Goal: Task Accomplishment & Management: Manage account settings

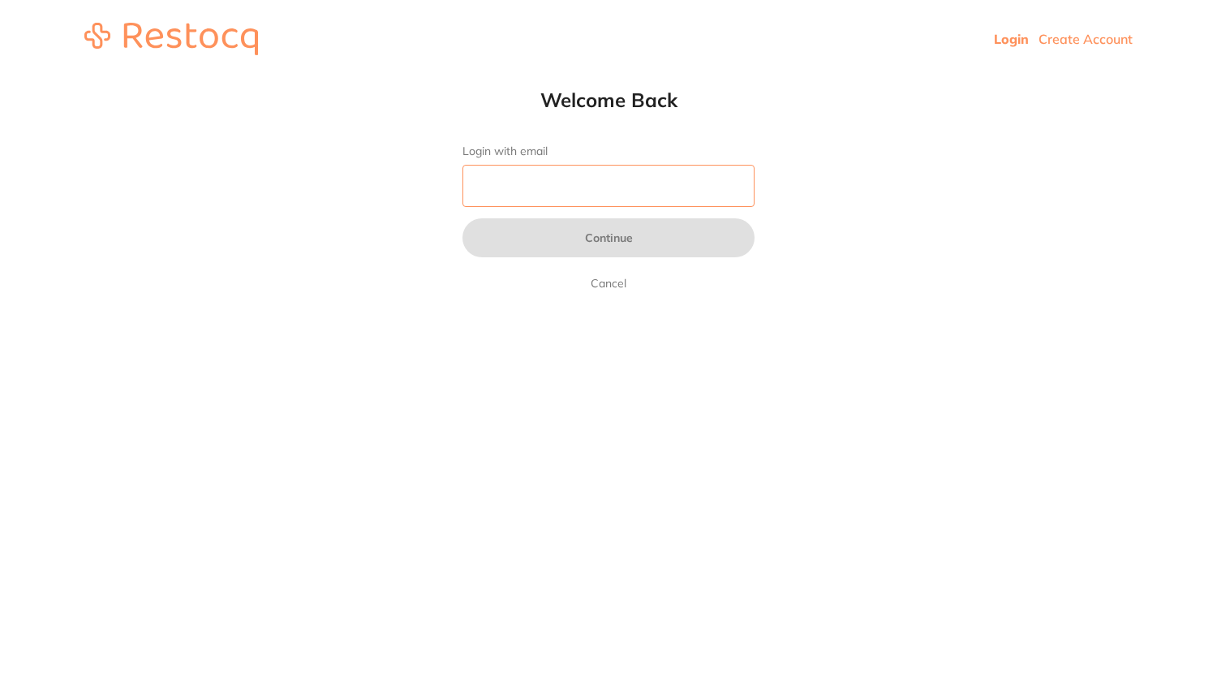
click at [703, 179] on input "Login with email" at bounding box center [609, 186] width 292 height 42
type input "[EMAIL_ADDRESS][DOMAIN_NAME]"
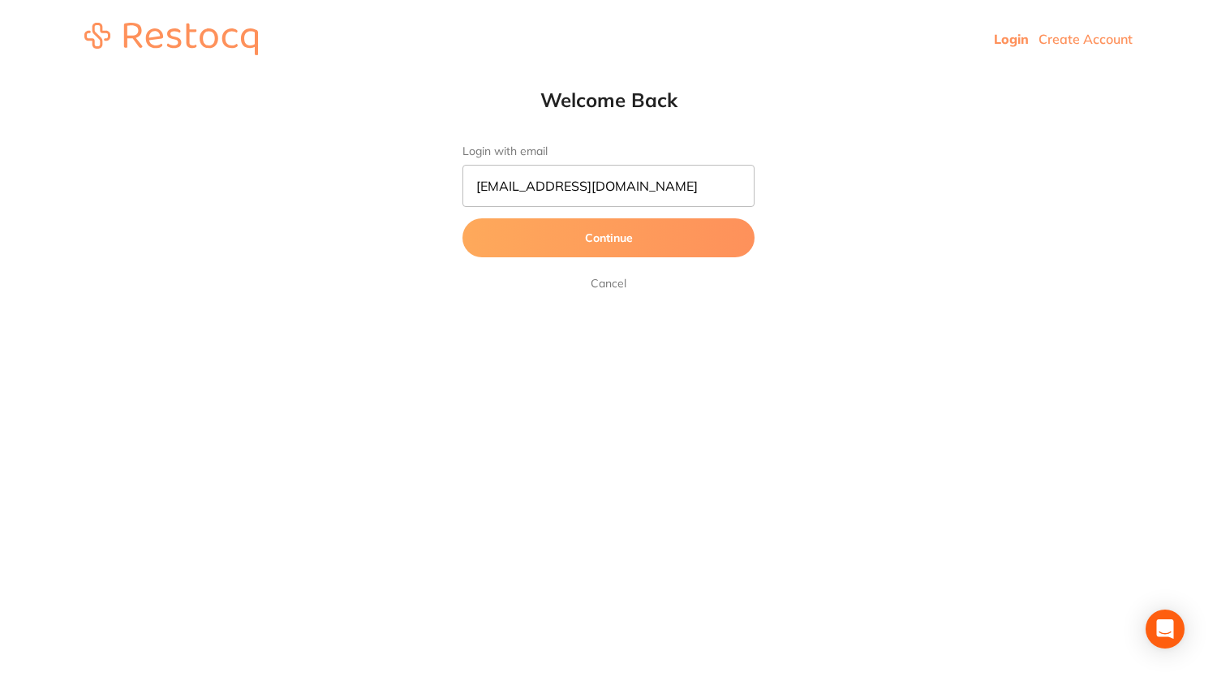
click at [660, 235] on button "Continue" at bounding box center [609, 237] width 292 height 39
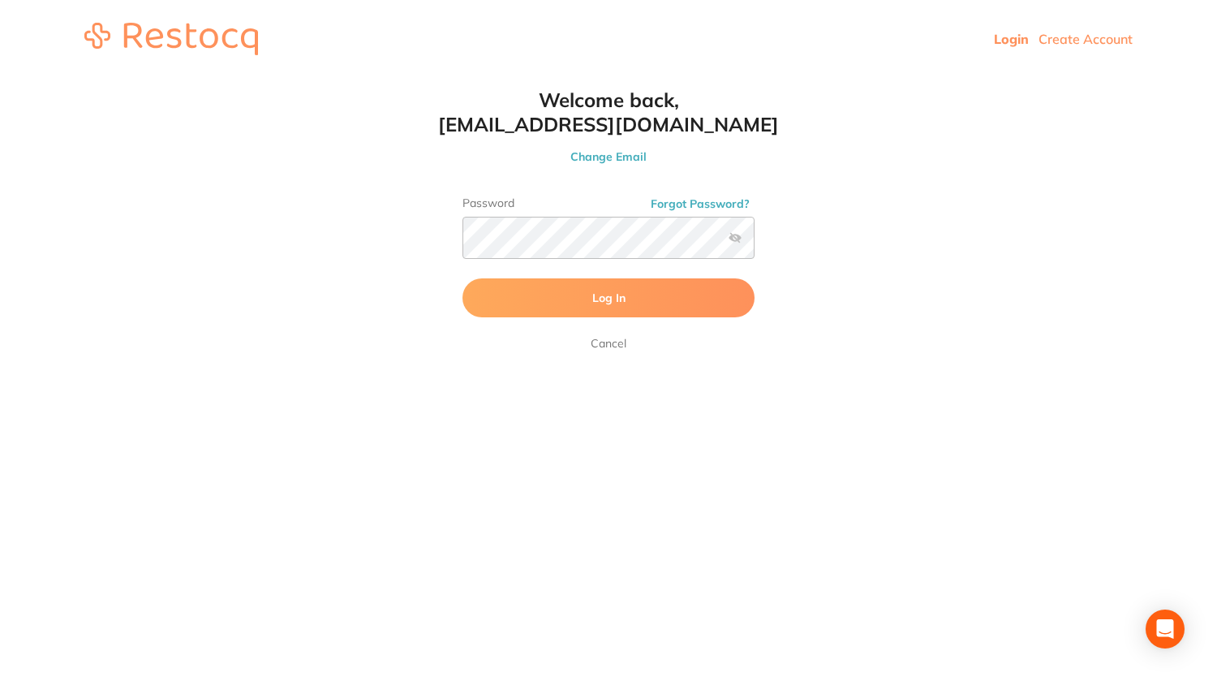
click at [657, 289] on button "Log In" at bounding box center [609, 297] width 292 height 39
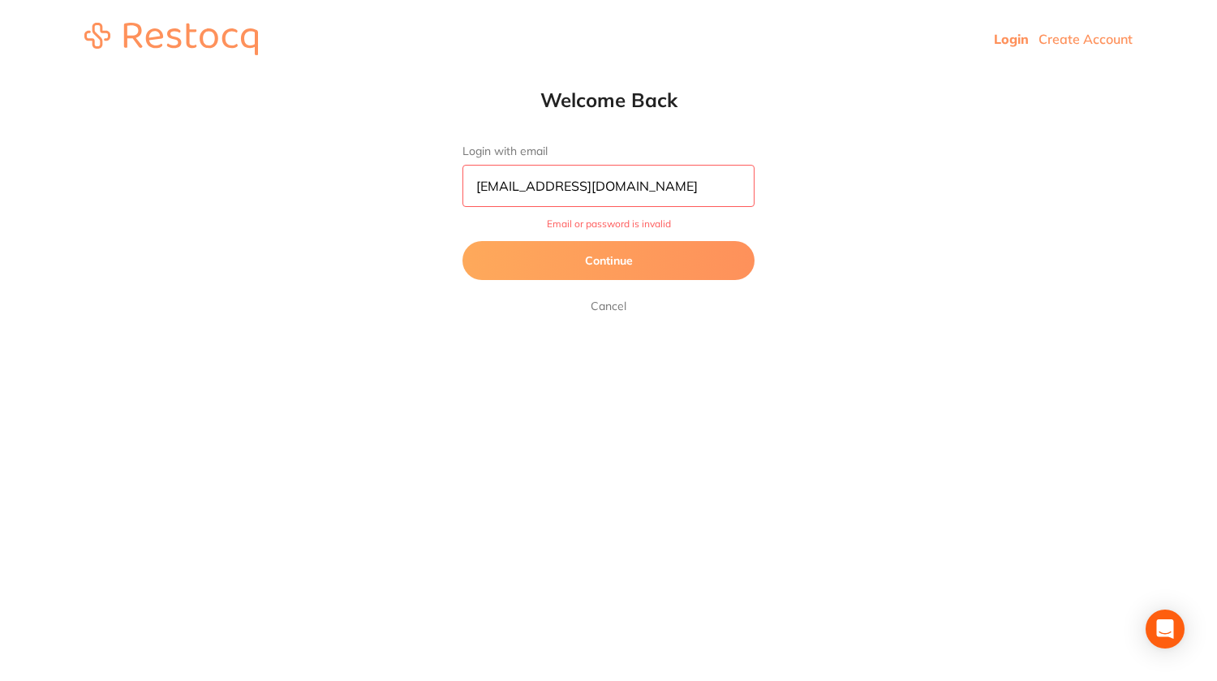
click at [675, 256] on button "Continue" at bounding box center [609, 260] width 292 height 39
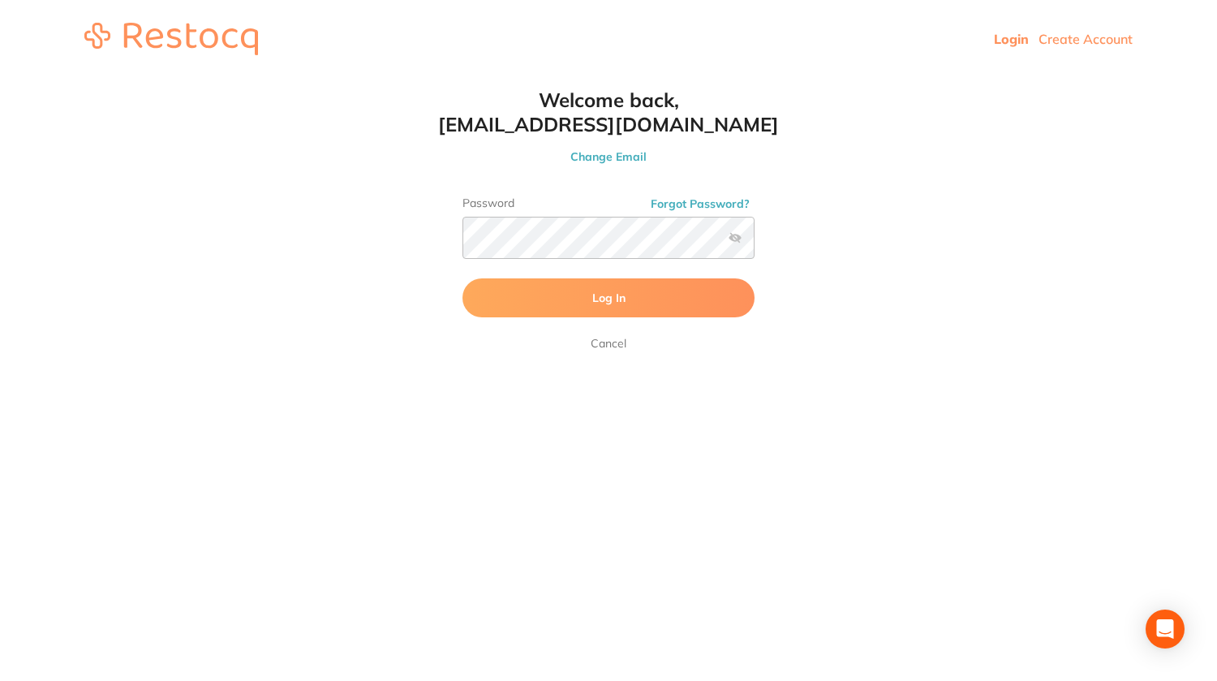
click at [735, 236] on label at bounding box center [735, 237] width 13 height 13
click at [755, 243] on input "checkbox" at bounding box center [755, 243] width 0 height 0
click at [660, 297] on button "Log In" at bounding box center [609, 297] width 292 height 39
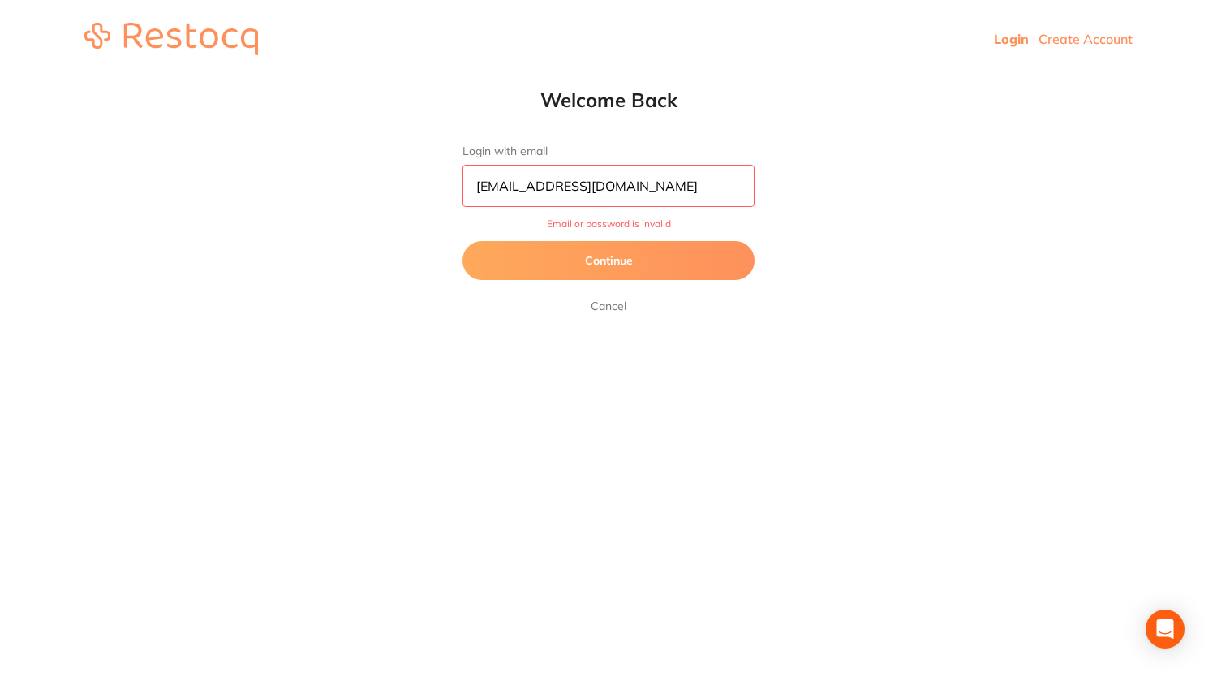
click at [608, 308] on link "Cancel" at bounding box center [609, 305] width 42 height 19
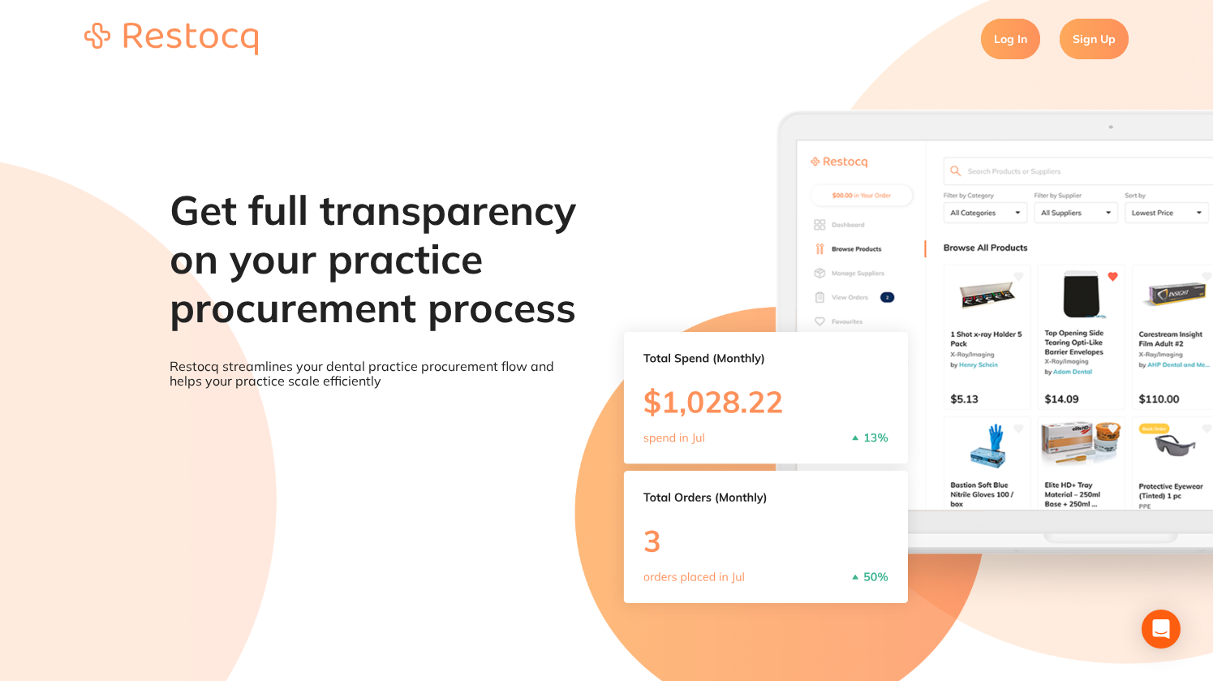
click at [1008, 40] on link "Log In" at bounding box center [1010, 39] width 59 height 41
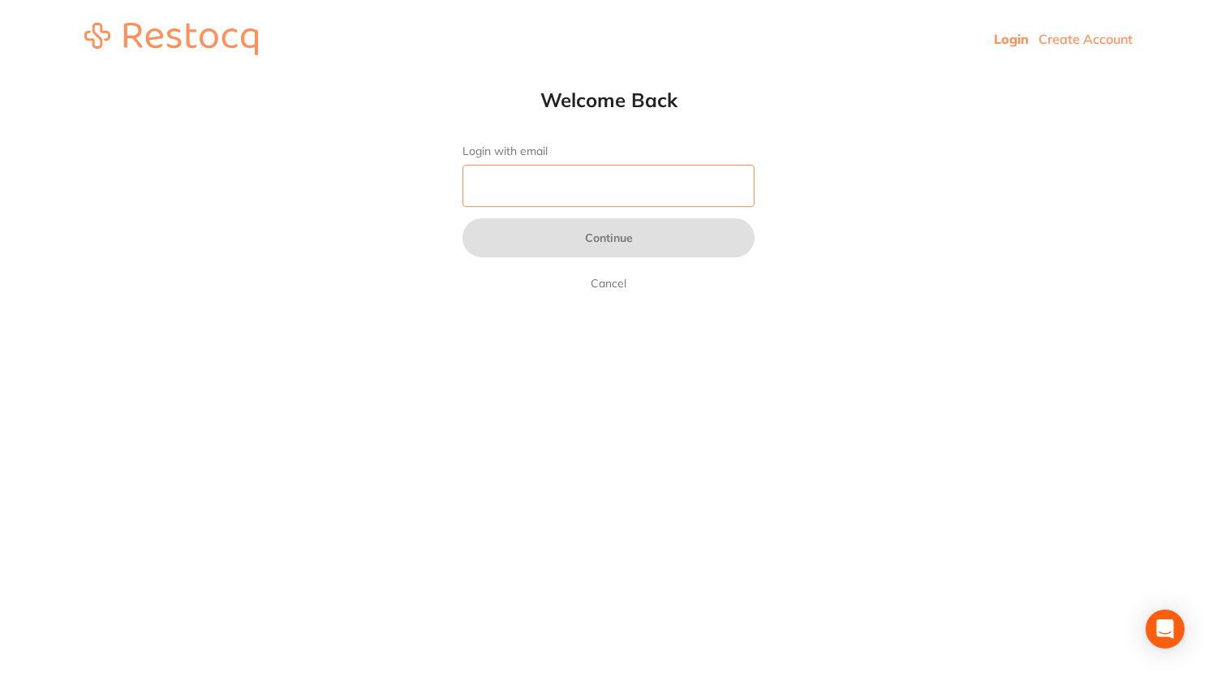
click at [628, 192] on input "Login with email" at bounding box center [609, 186] width 292 height 42
type input "[EMAIL_ADDRESS][DOMAIN_NAME]"
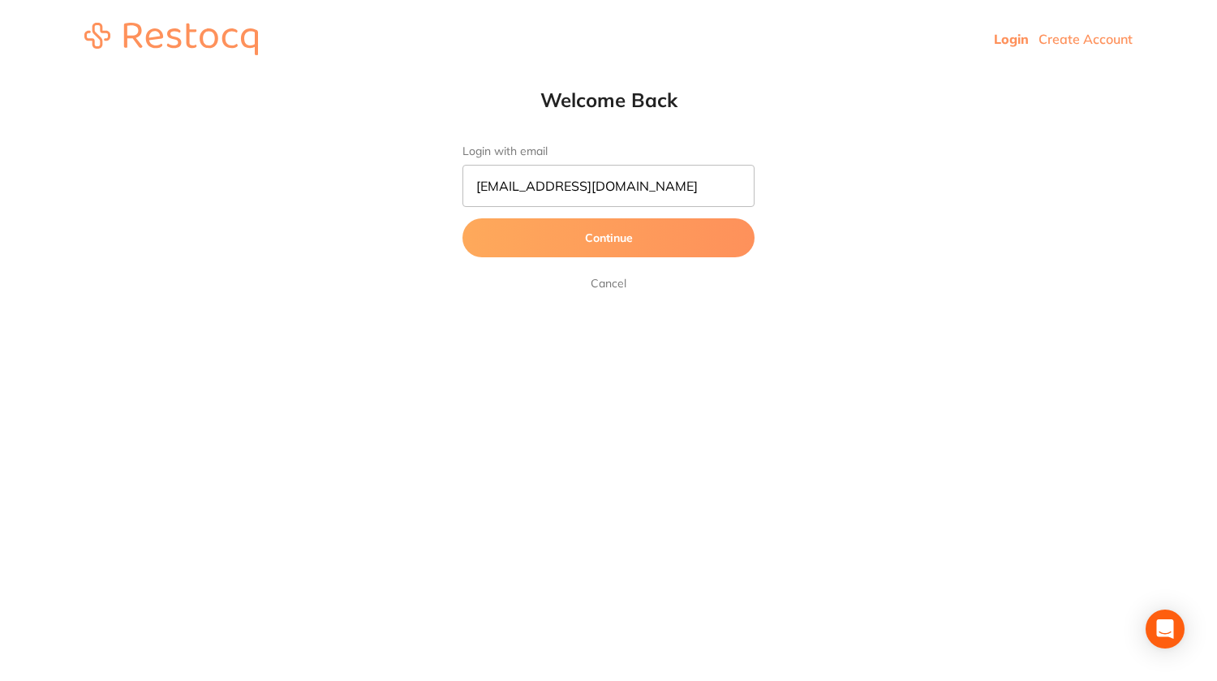
click at [631, 243] on button "Continue" at bounding box center [609, 237] width 292 height 39
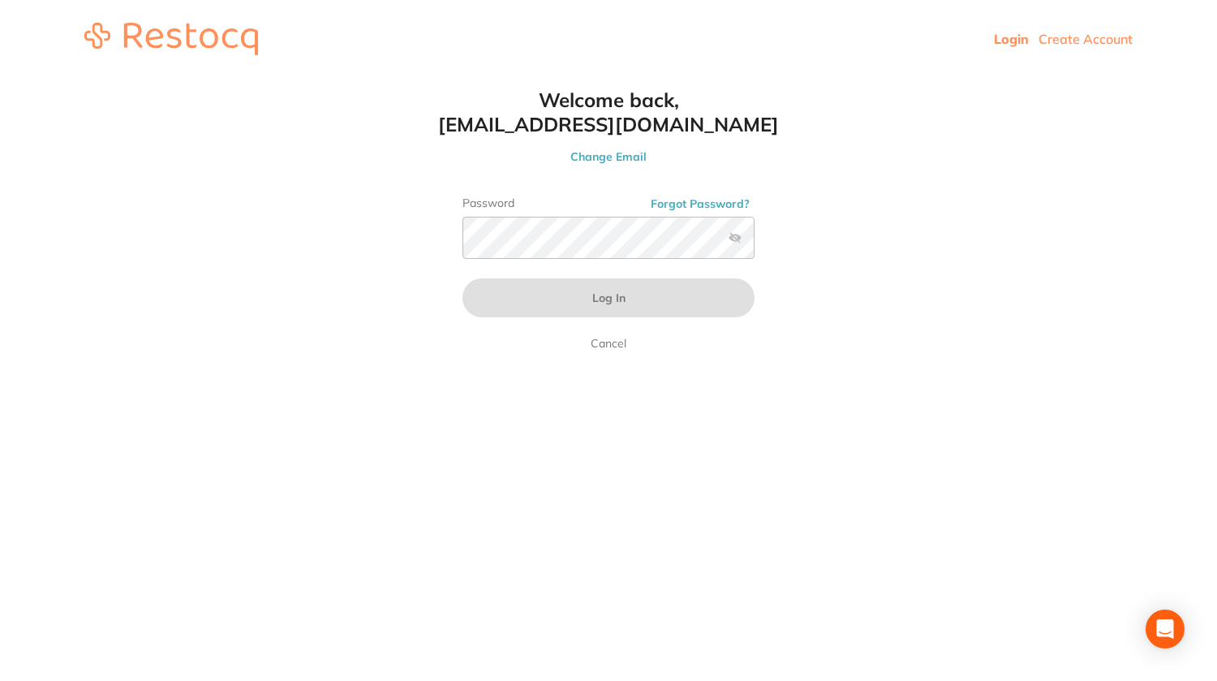
click at [674, 202] on button "Forgot Password?" at bounding box center [700, 203] width 109 height 15
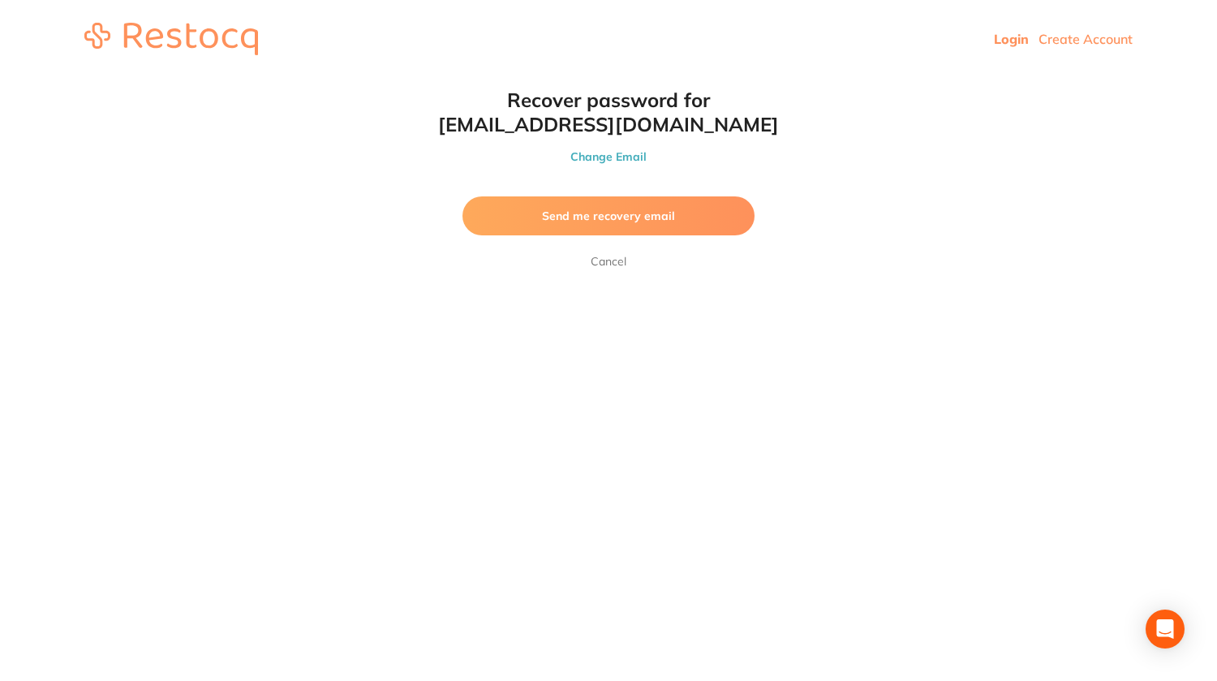
click at [658, 217] on span "Send me recovery email" at bounding box center [608, 216] width 133 height 15
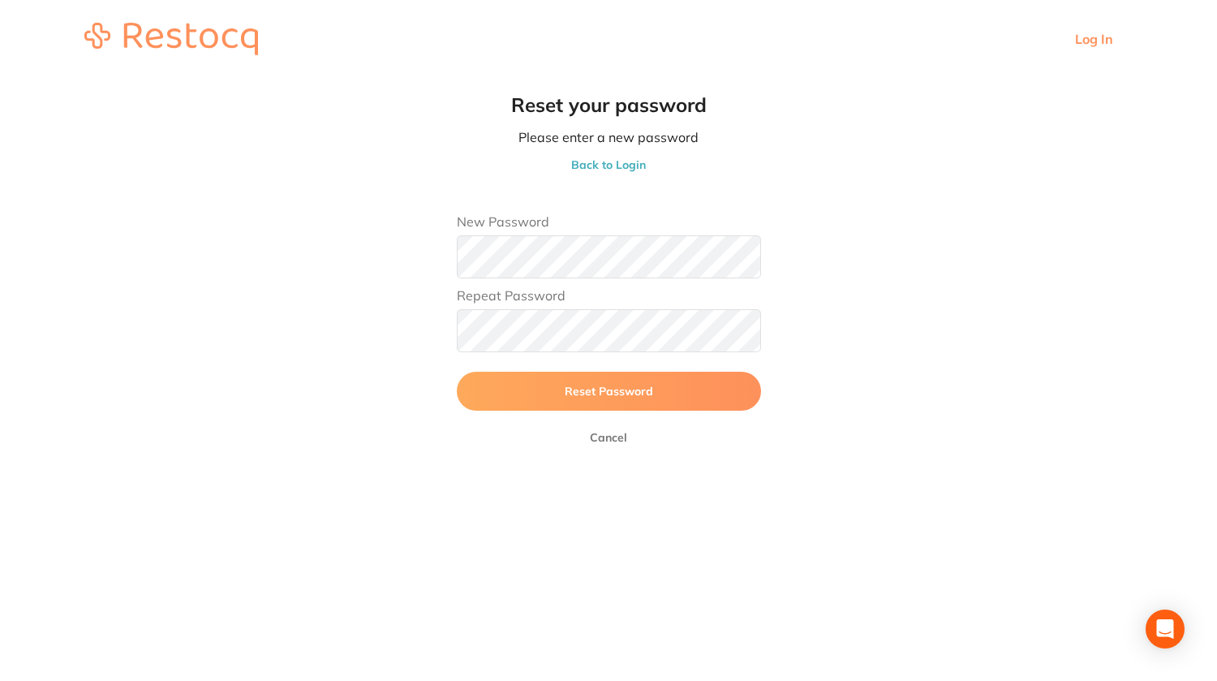
click at [570, 384] on button "Reset Password" at bounding box center [609, 391] width 304 height 39
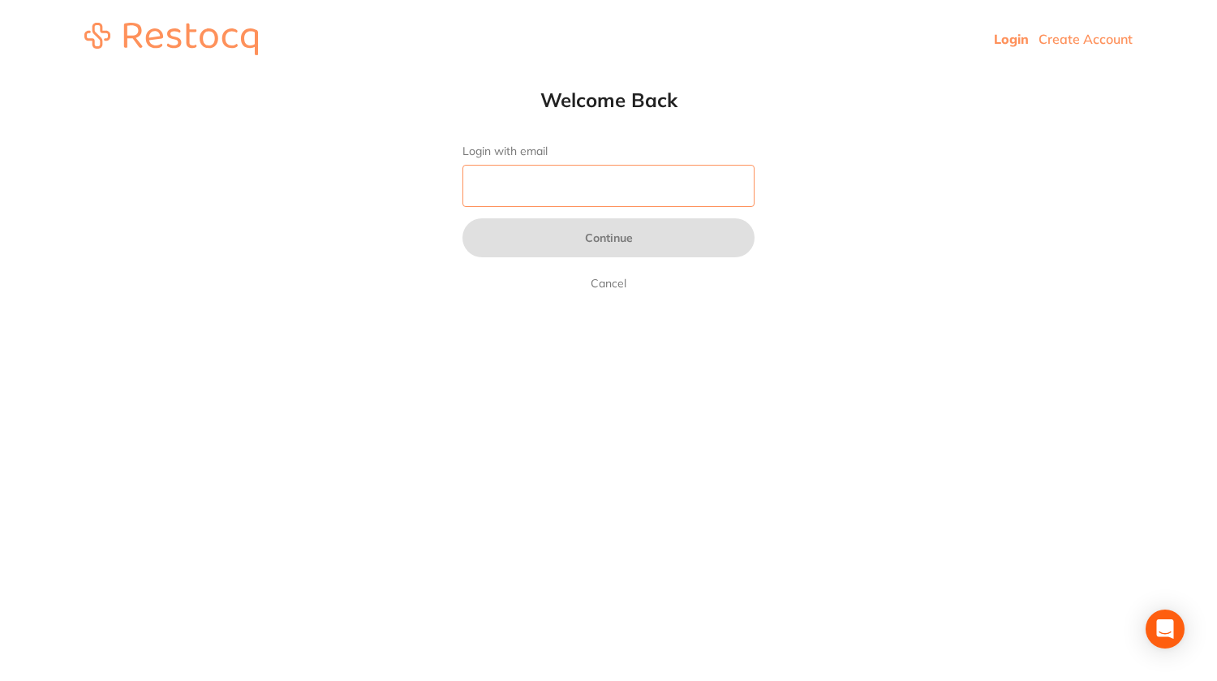
click at [517, 196] on input "Login with email" at bounding box center [609, 186] width 292 height 42
type input "[EMAIL_ADDRESS][DOMAIN_NAME]"
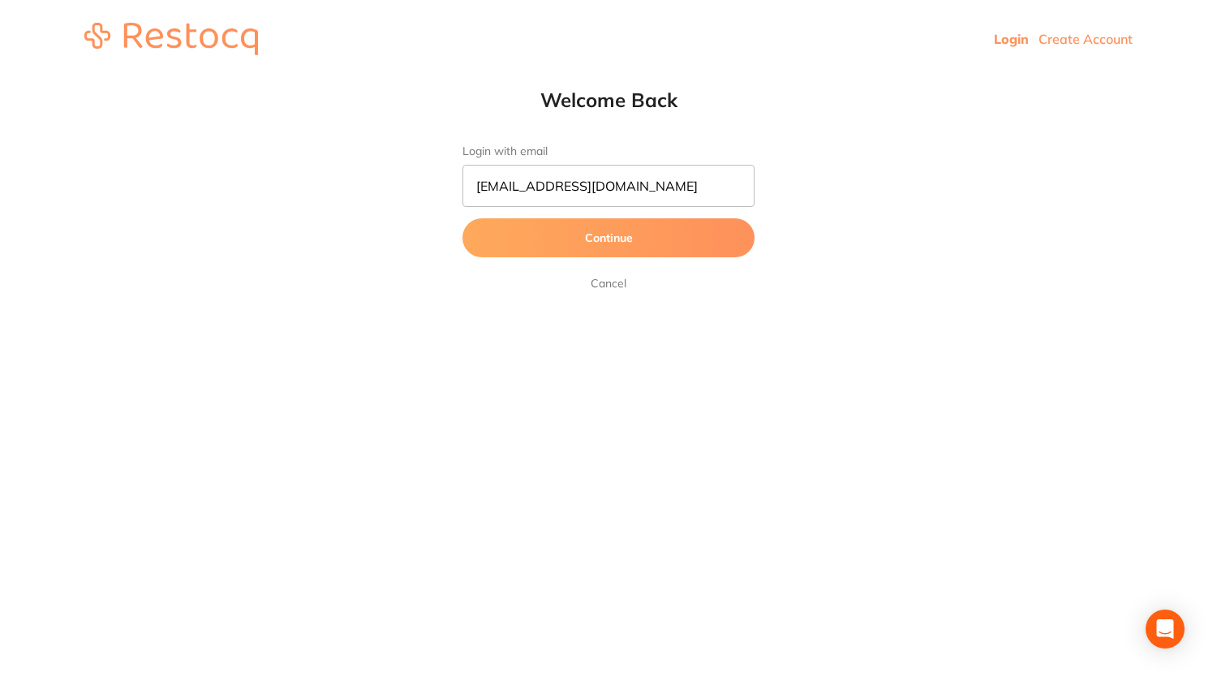
click at [574, 235] on button "Continue" at bounding box center [609, 237] width 292 height 39
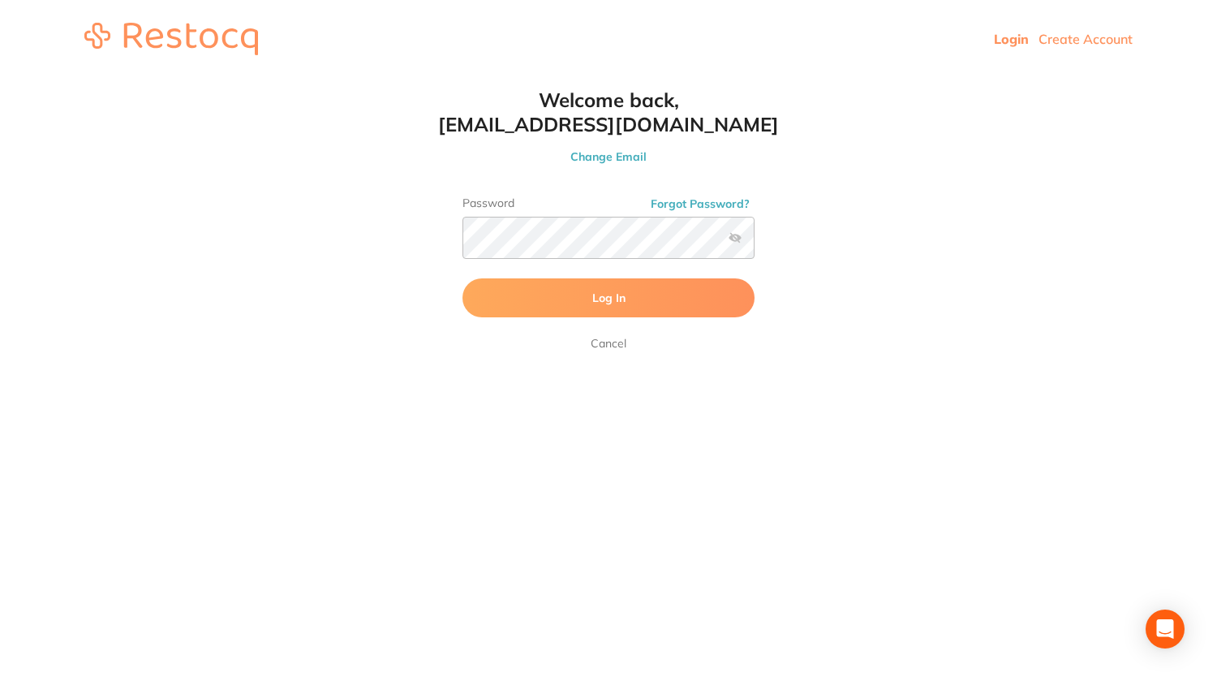
click at [579, 303] on button "Log In" at bounding box center [609, 297] width 292 height 39
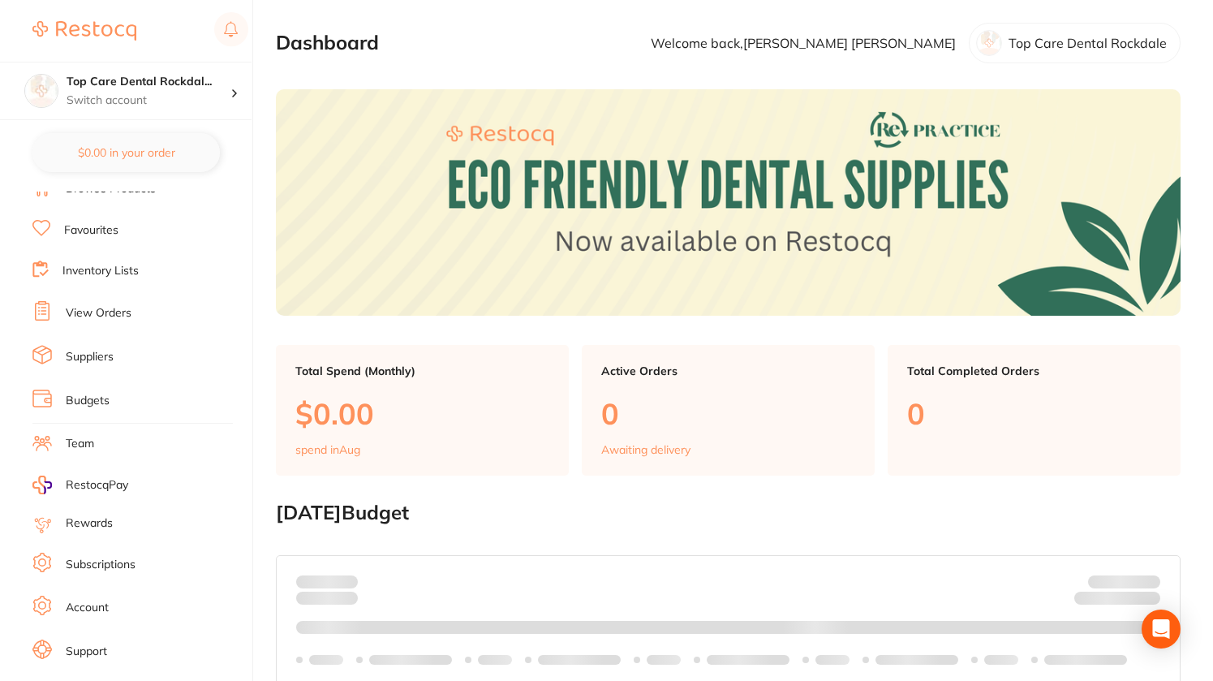
scroll to position [76, 0]
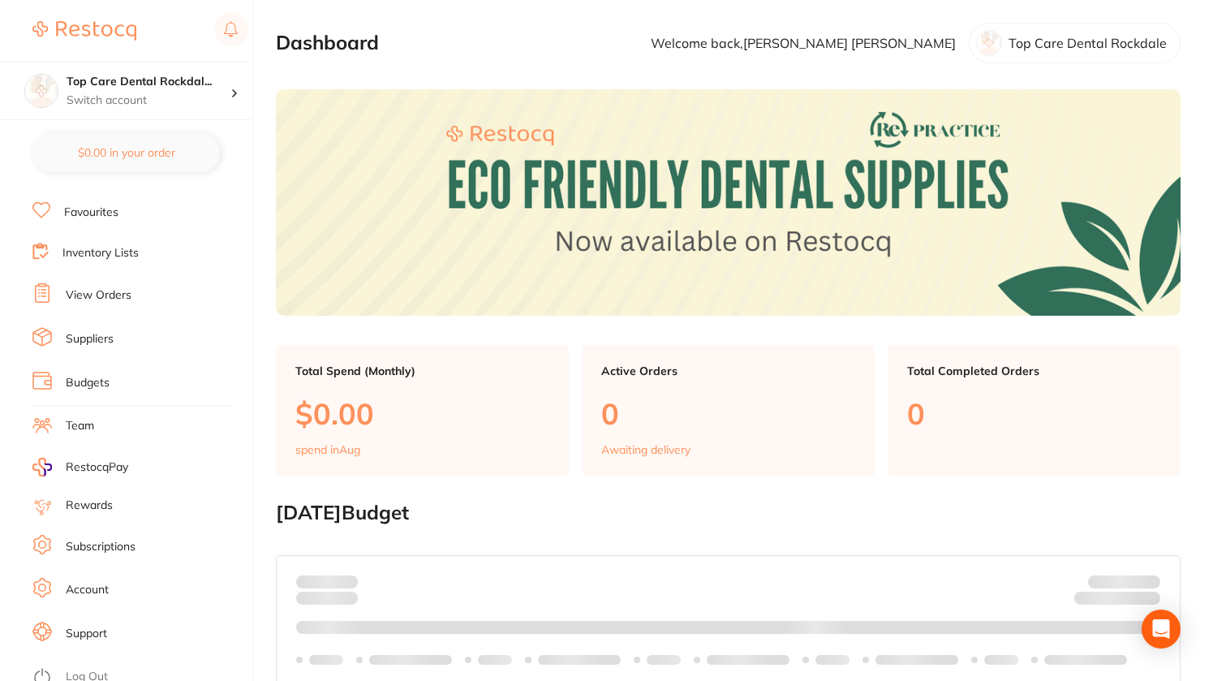
click at [91, 583] on link "Account" at bounding box center [87, 590] width 43 height 16
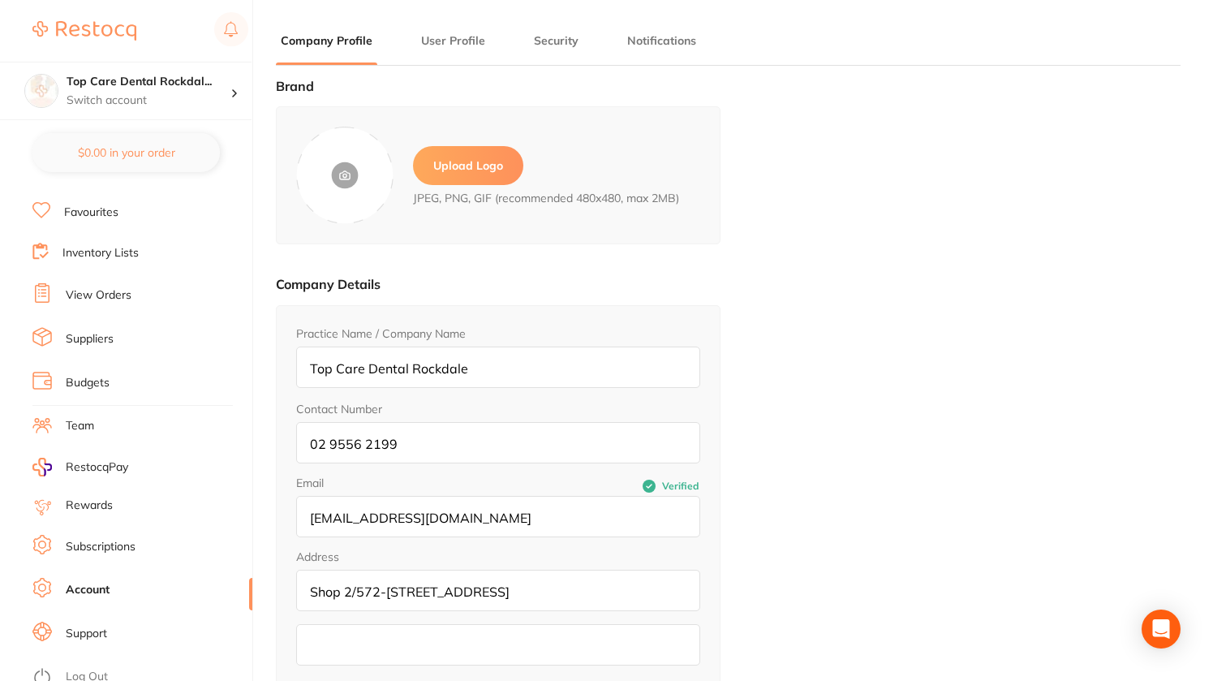
type input "[PERSON_NAME]"
type input "[EMAIL_ADDRESS][DOMAIN_NAME]"
click at [84, 539] on link "Subscriptions" at bounding box center [101, 547] width 70 height 16
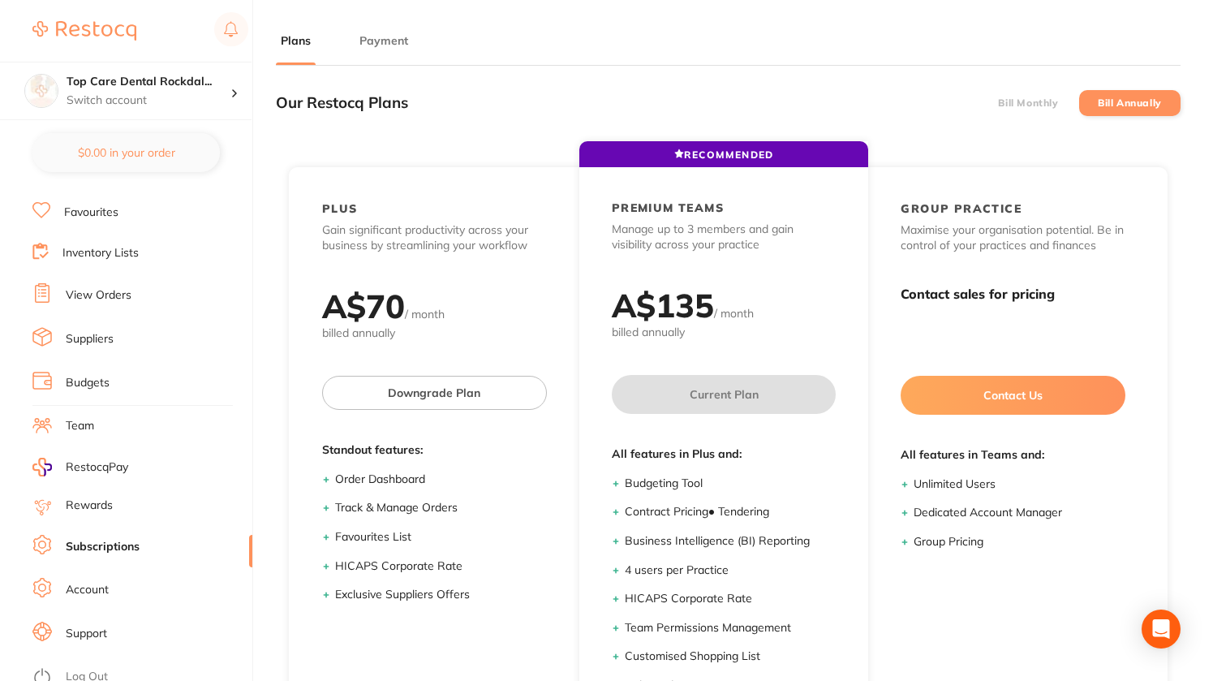
click at [1019, 97] on label "Bill Monthly" at bounding box center [1028, 102] width 60 height 11
click at [998, 103] on input "Bill Monthly" at bounding box center [998, 103] width 0 height 0
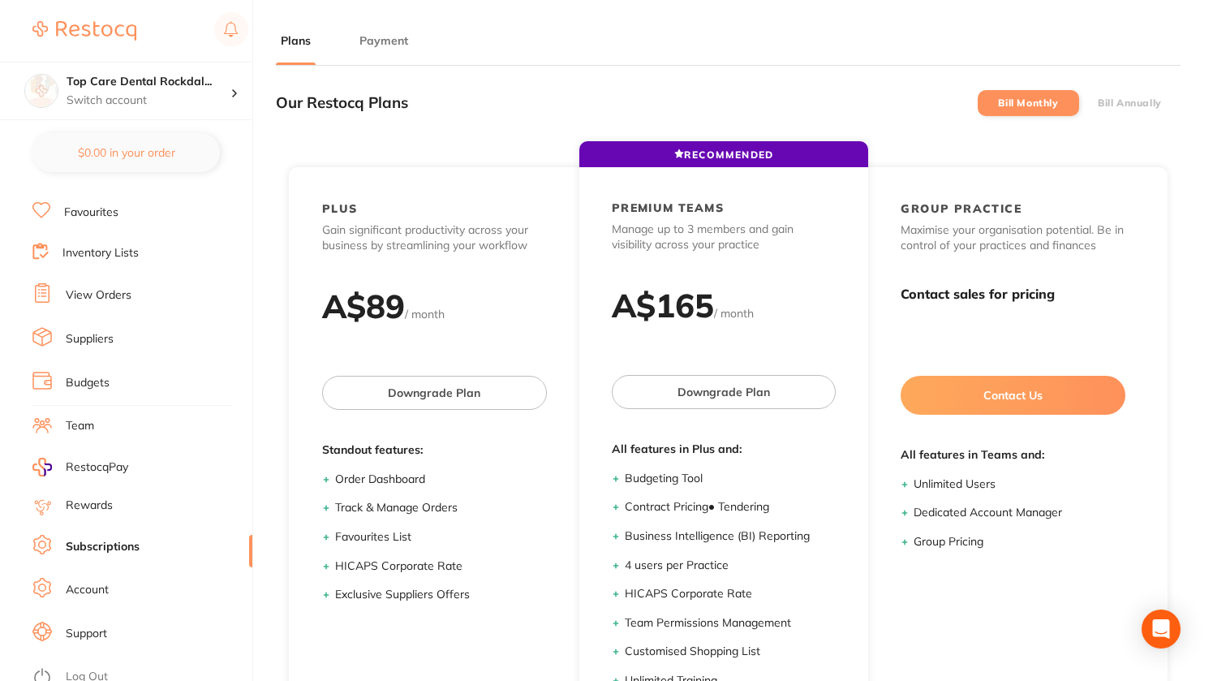
click at [1152, 101] on label "Bill Annually" at bounding box center [1130, 102] width 64 height 11
click at [1098, 103] on input "Bill Annually" at bounding box center [1098, 103] width 0 height 0
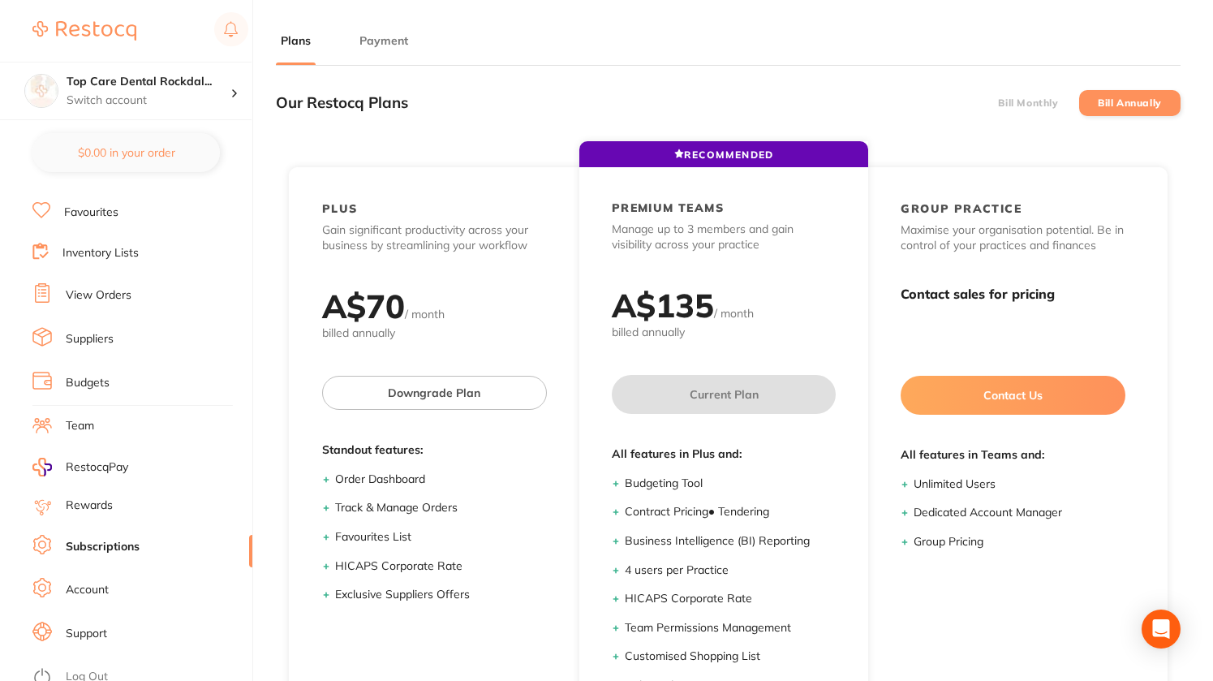
click at [1020, 101] on label "Bill Monthly" at bounding box center [1028, 102] width 60 height 11
click at [998, 103] on input "Bill Monthly" at bounding box center [998, 103] width 0 height 0
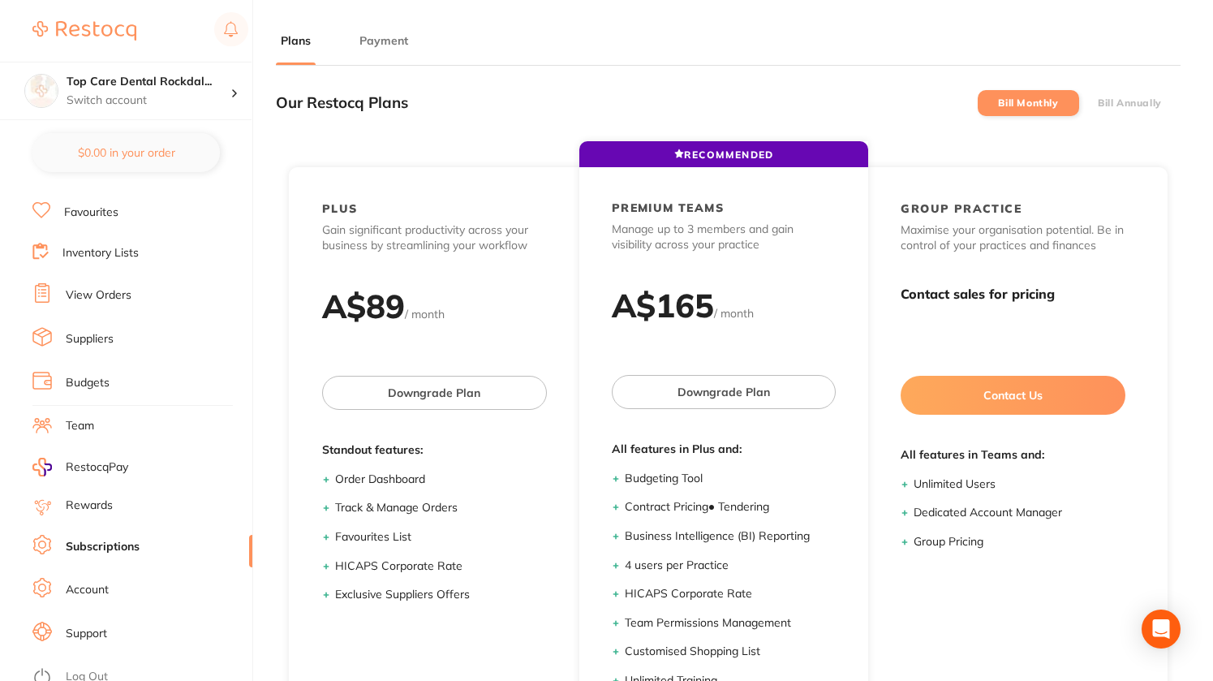
click at [80, 588] on link "Account" at bounding box center [87, 590] width 43 height 16
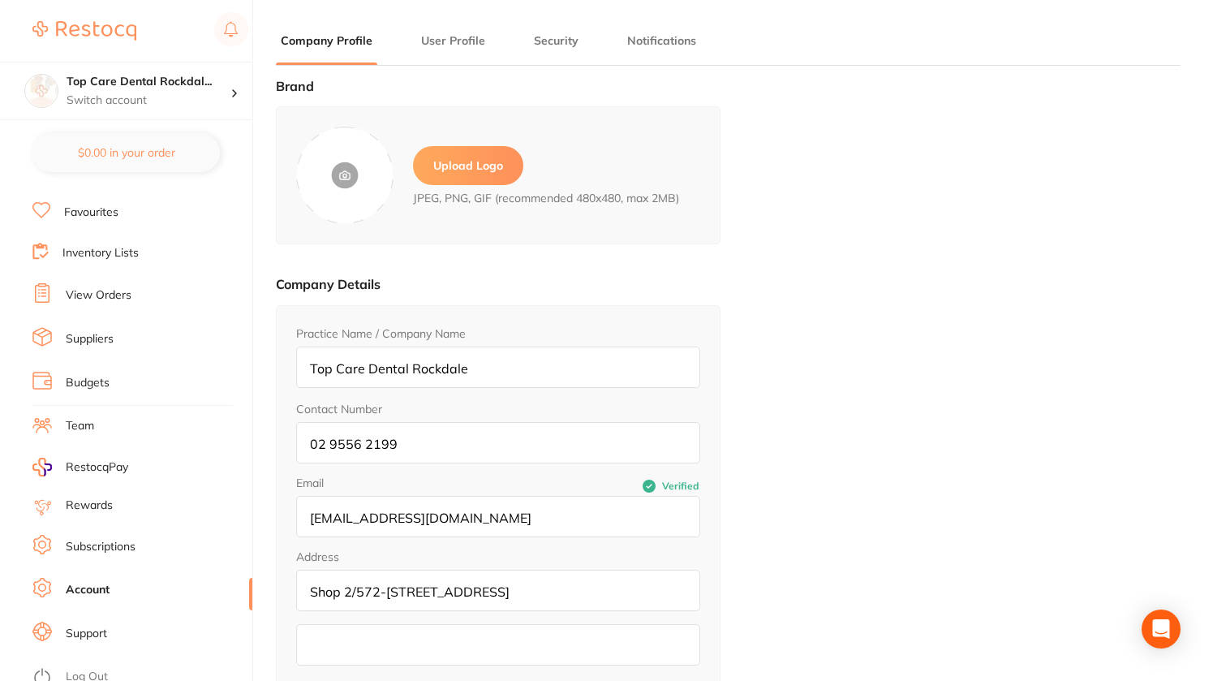
type input "[PERSON_NAME]"
type input "[EMAIL_ADDRESS][DOMAIN_NAME]"
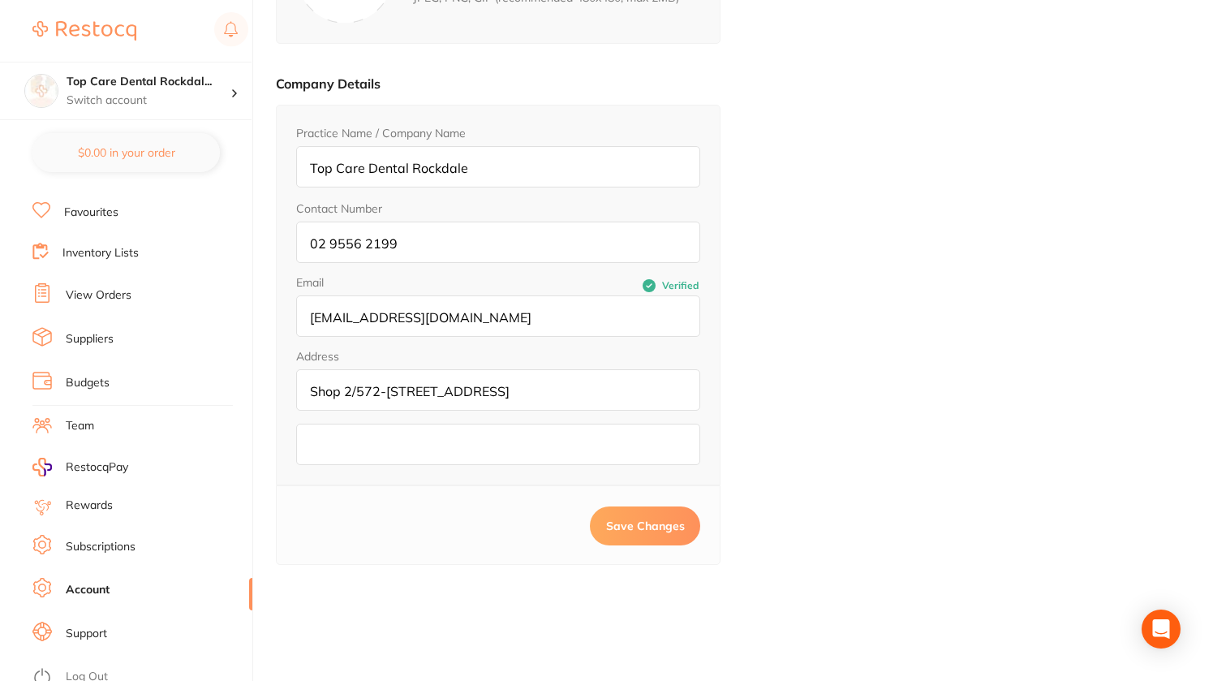
scroll to position [218, 0]
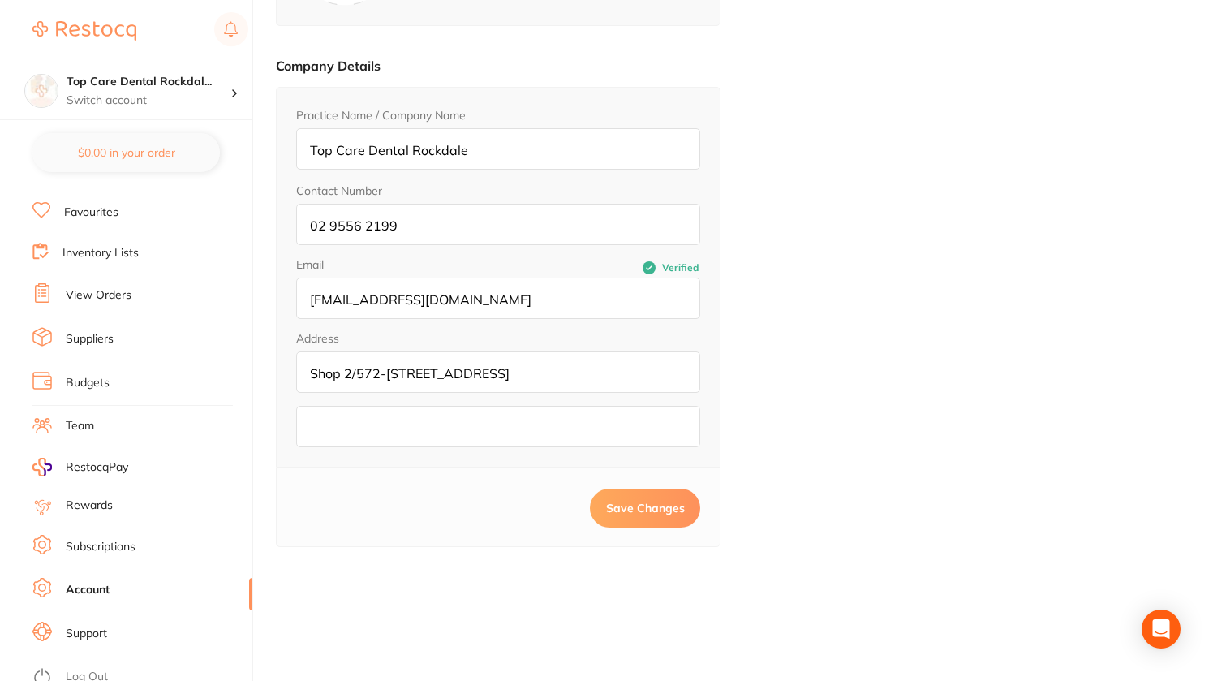
click at [127, 540] on link "Subscriptions" at bounding box center [101, 547] width 70 height 16
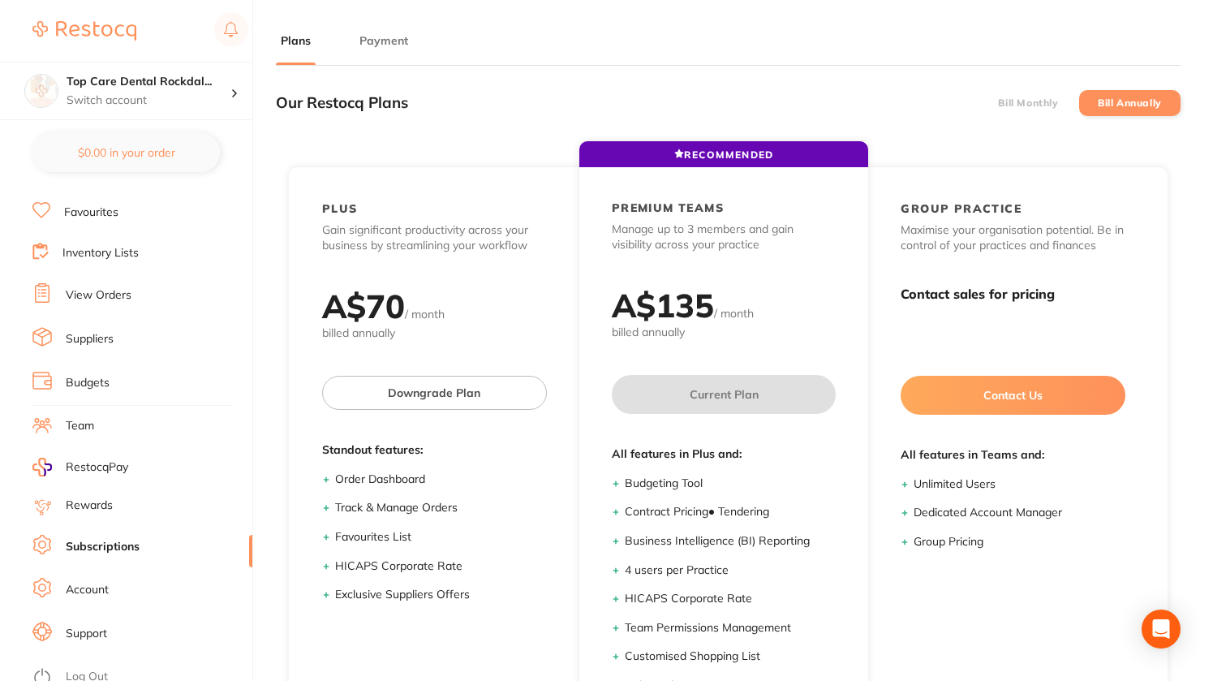
click at [402, 46] on button "Payment" at bounding box center [384, 40] width 58 height 15
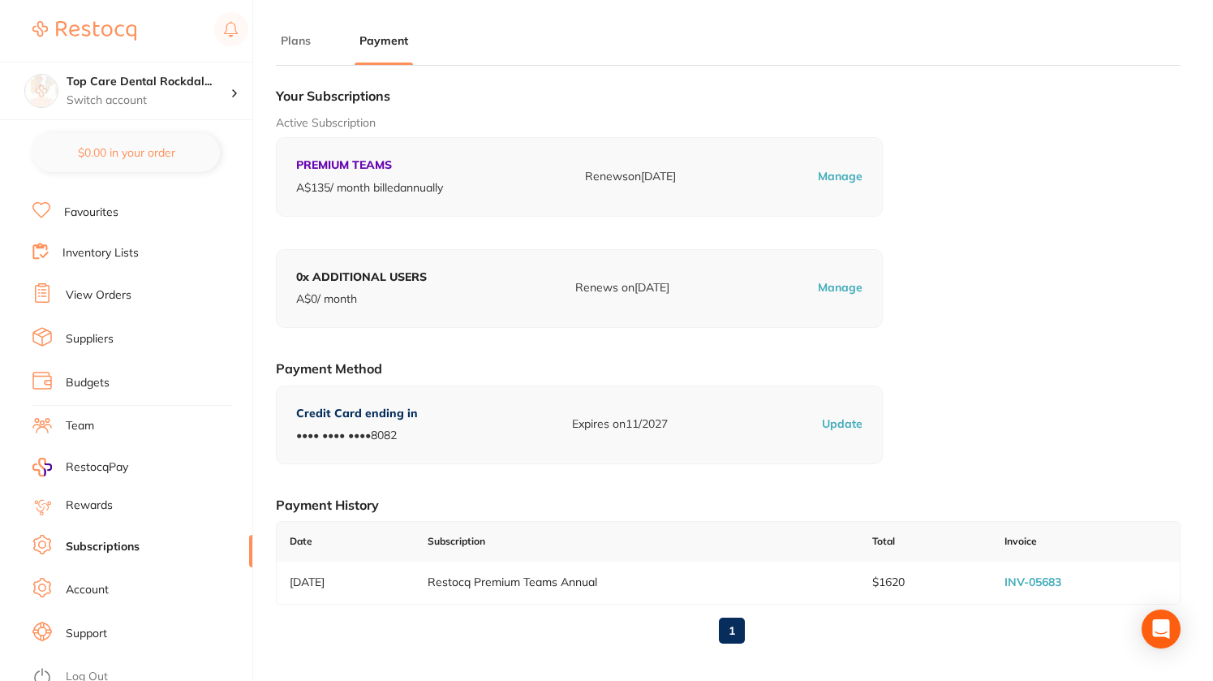
click at [838, 176] on p "Manage" at bounding box center [840, 177] width 45 height 16
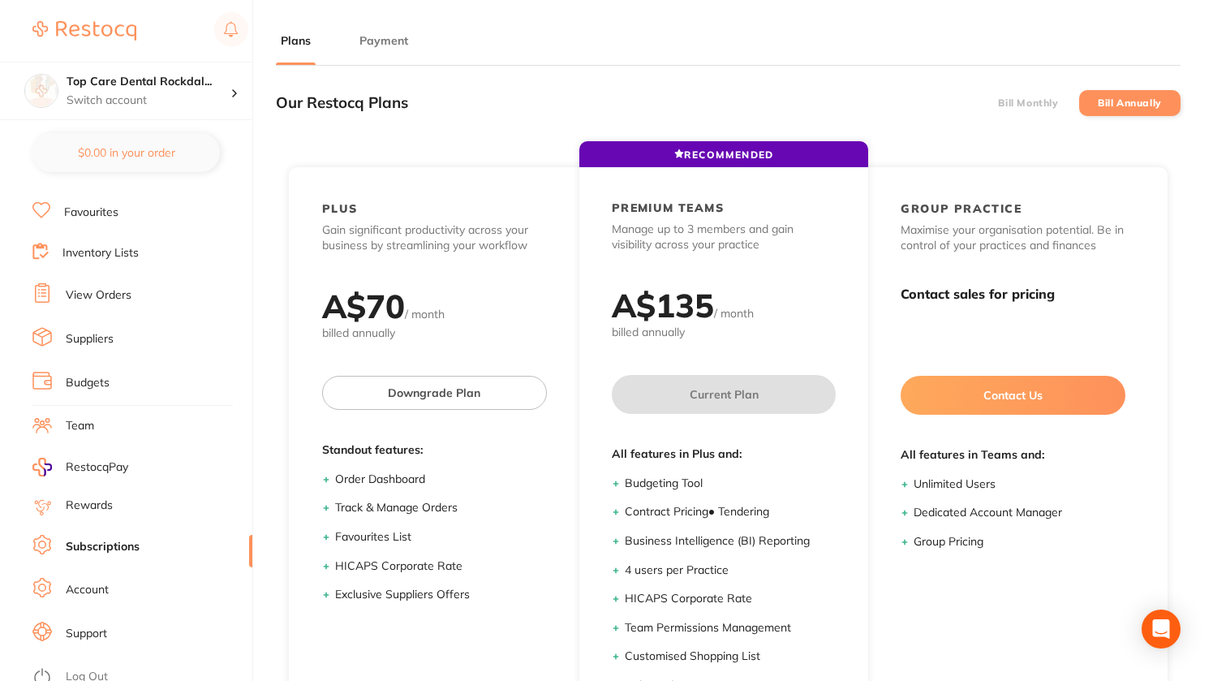
click at [385, 40] on button "Payment" at bounding box center [384, 40] width 58 height 15
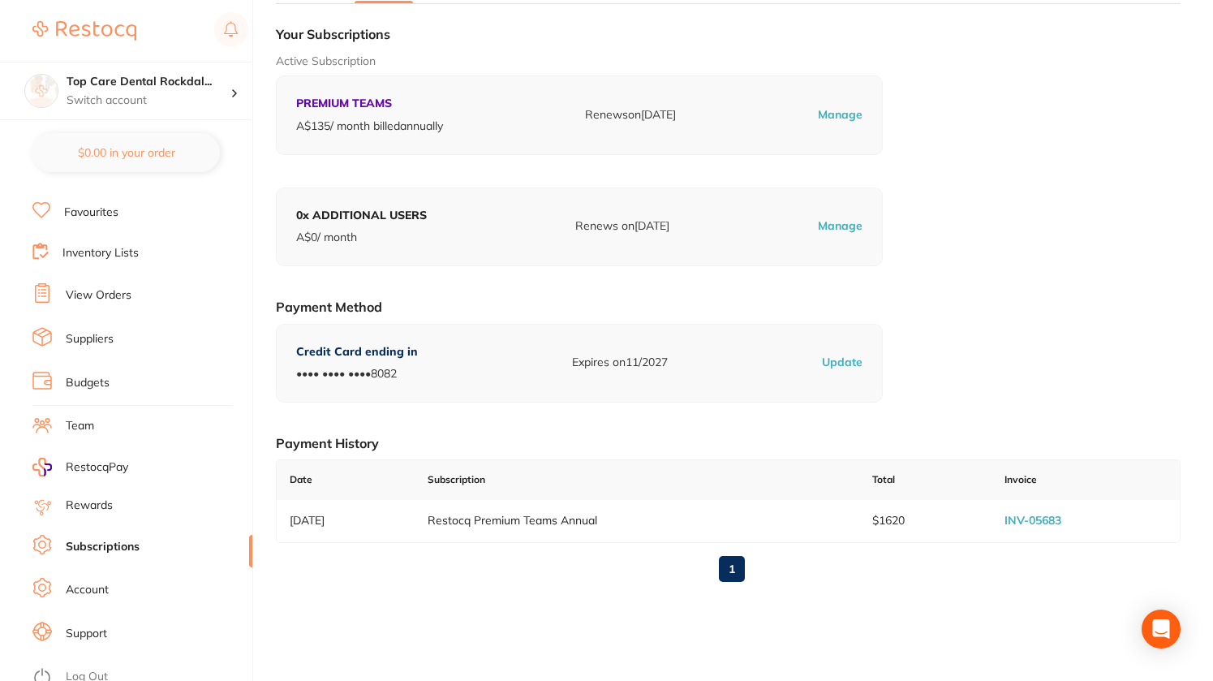
scroll to position [162, 0]
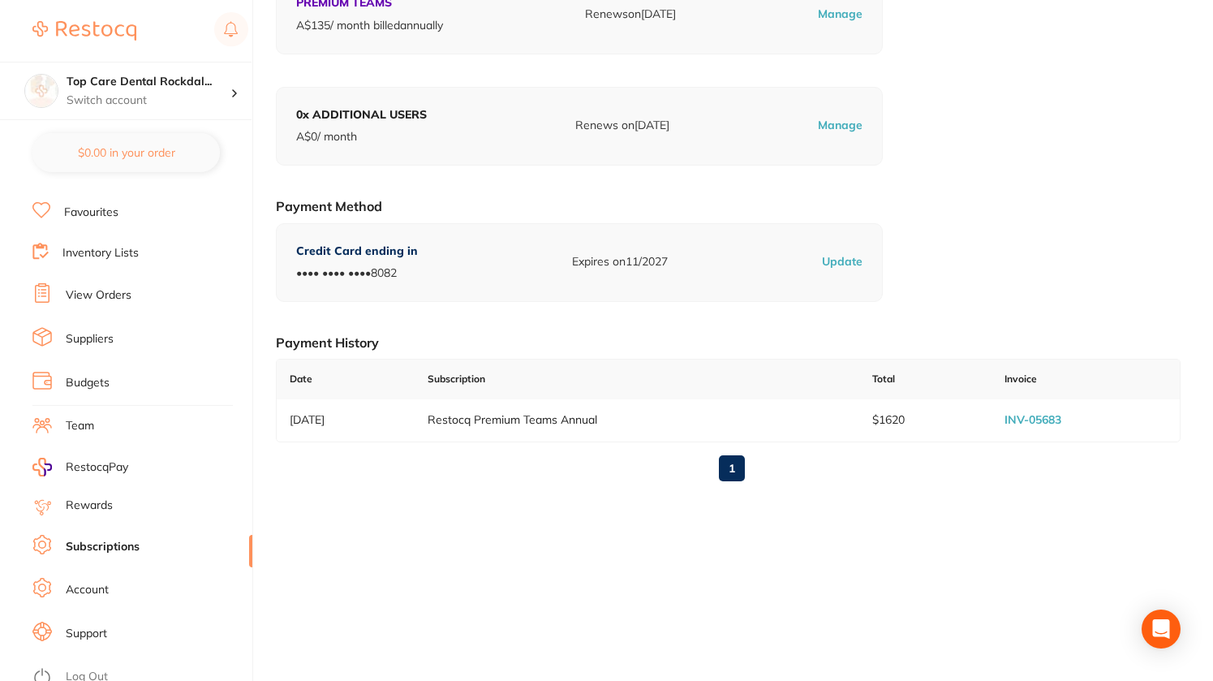
click at [850, 260] on p "Update" at bounding box center [842, 262] width 41 height 16
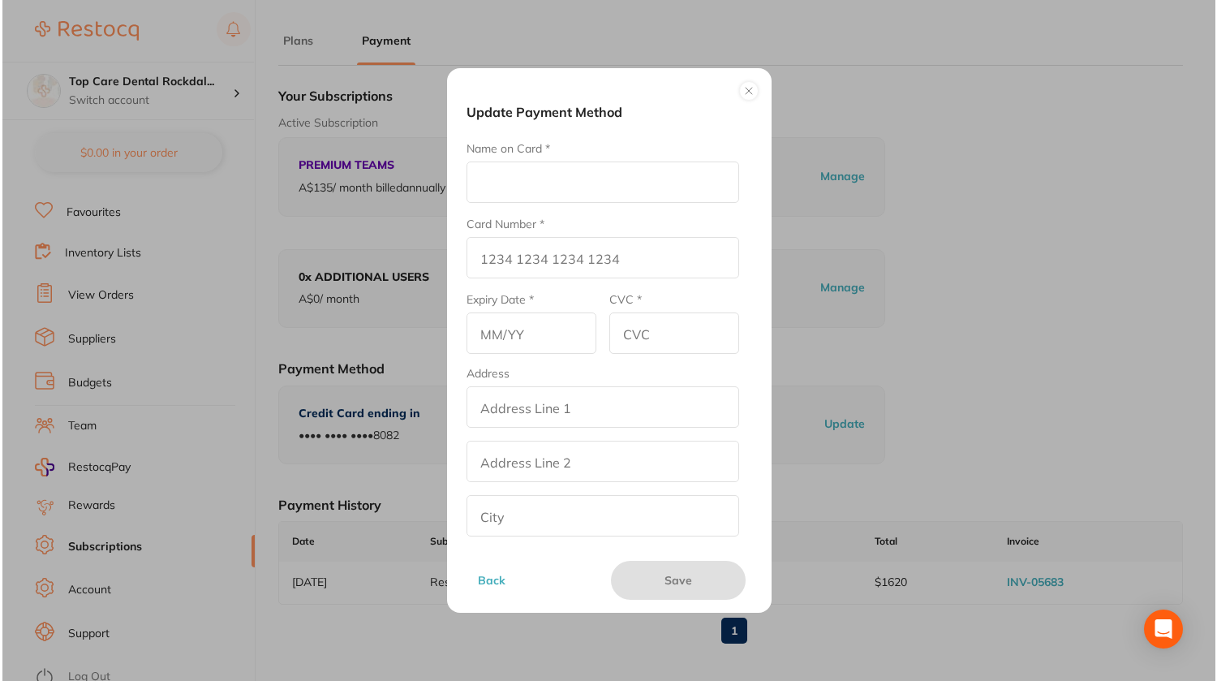
scroll to position [0, 0]
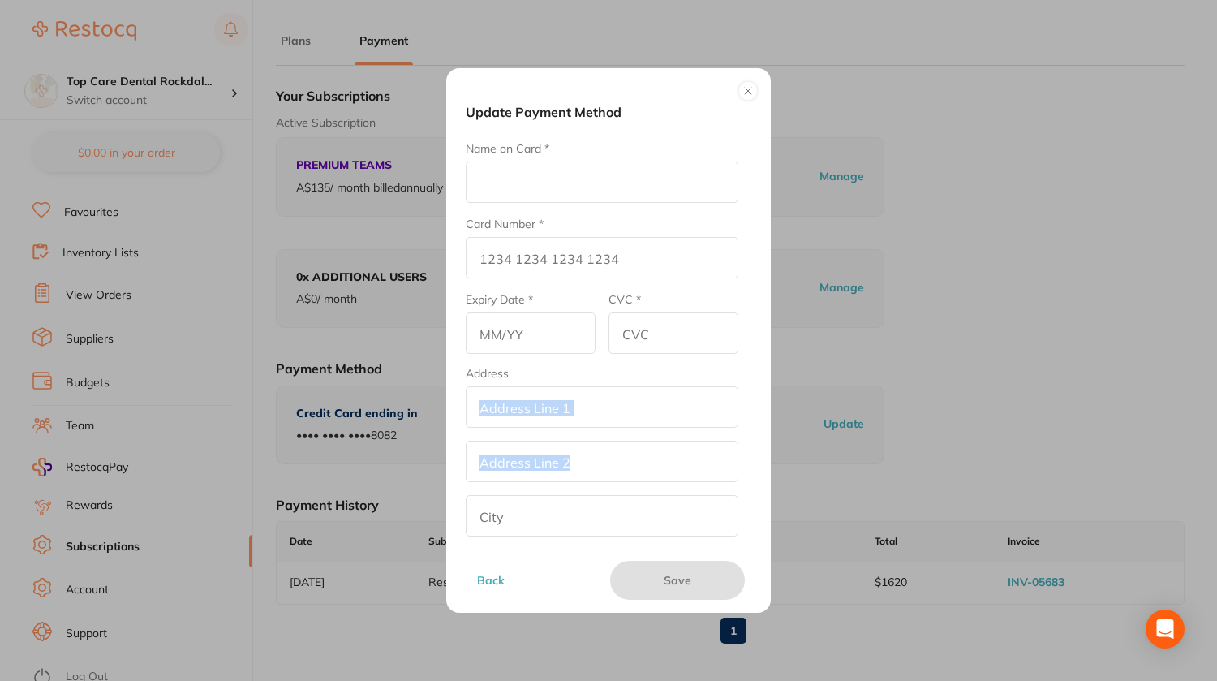
drag, startPoint x: 746, startPoint y: 379, endPoint x: 760, endPoint y: 497, distance: 119.3
click at [760, 497] on div "Update Payment Method Name on Card * Card Number * Expiry Date * CVC * Address …" at bounding box center [608, 340] width 325 height 545
click at [748, 85] on button at bounding box center [747, 90] width 19 height 19
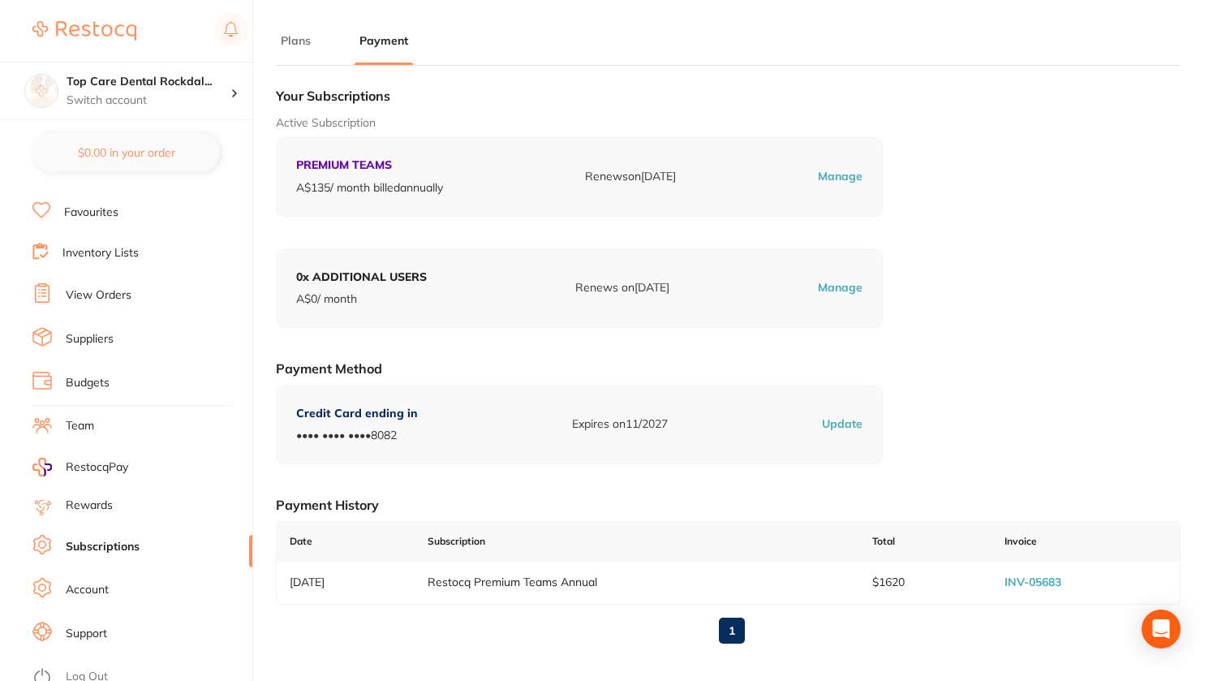
click at [846, 178] on p "Manage" at bounding box center [840, 177] width 45 height 16
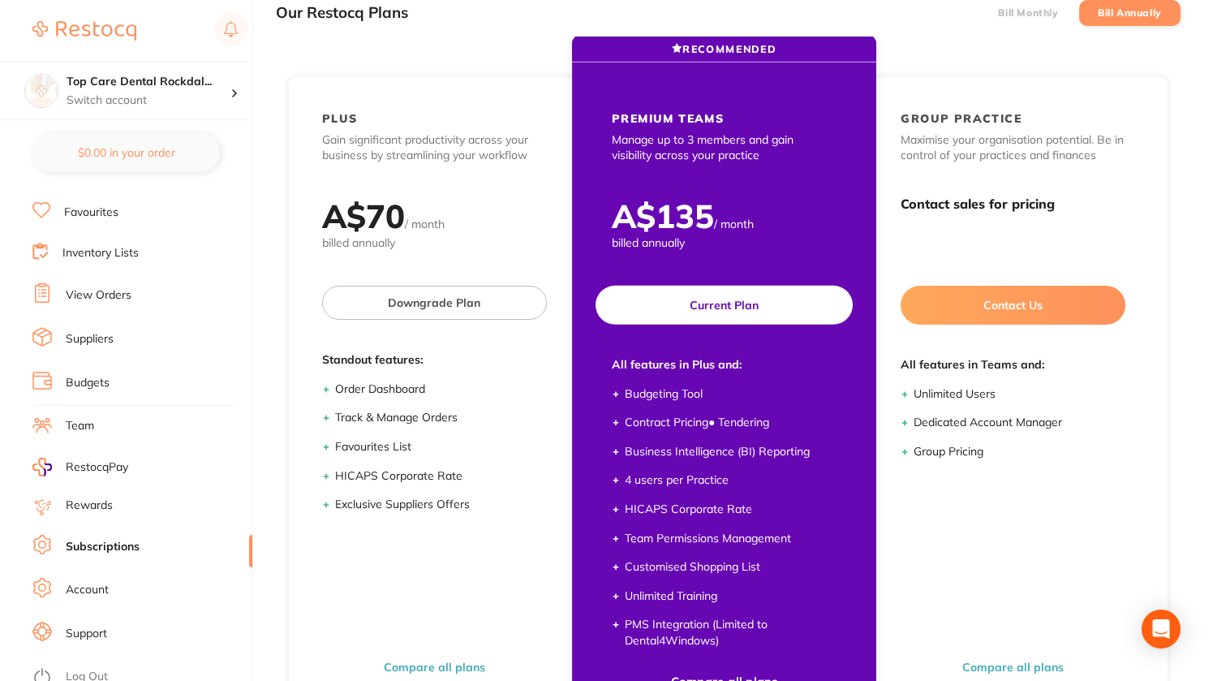
scroll to position [218, 0]
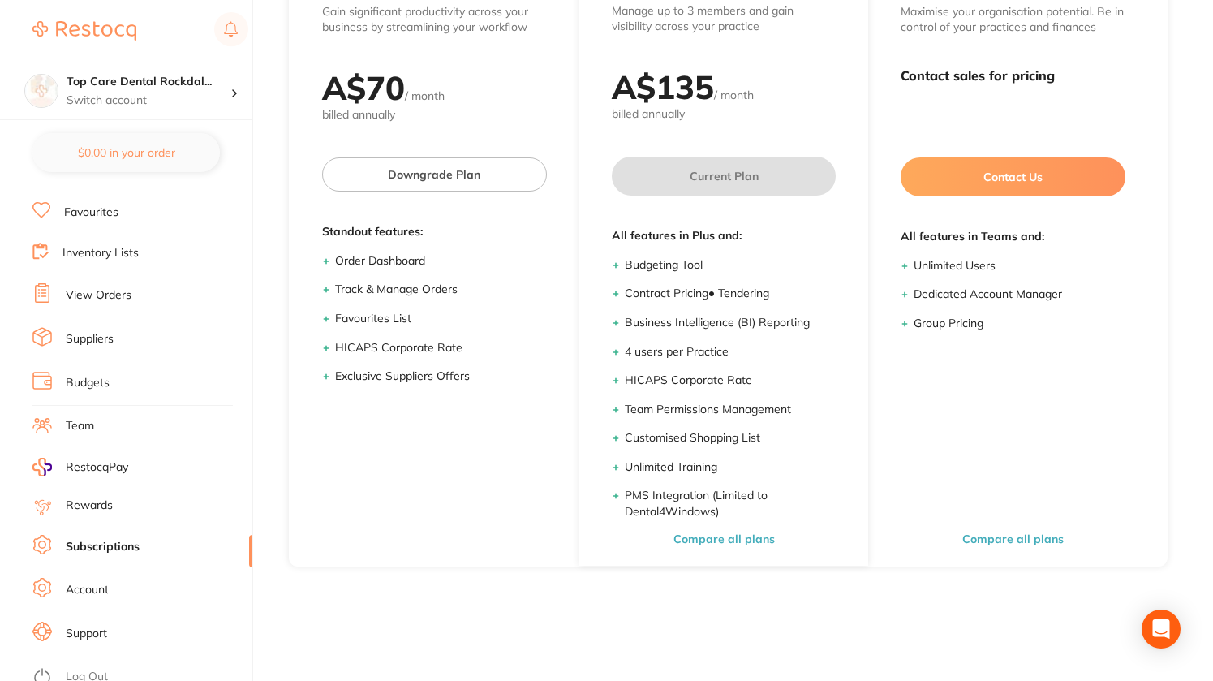
click at [457, 546] on button "Compare all plans" at bounding box center [434, 539] width 111 height 15
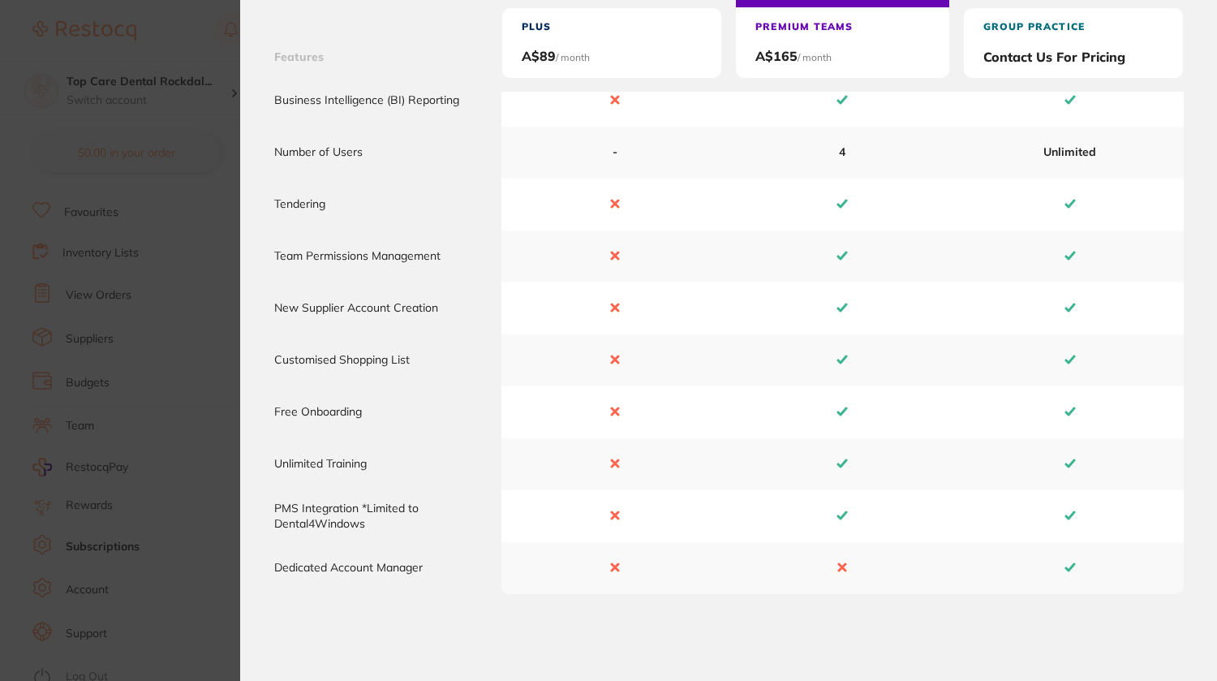
scroll to position [562, 0]
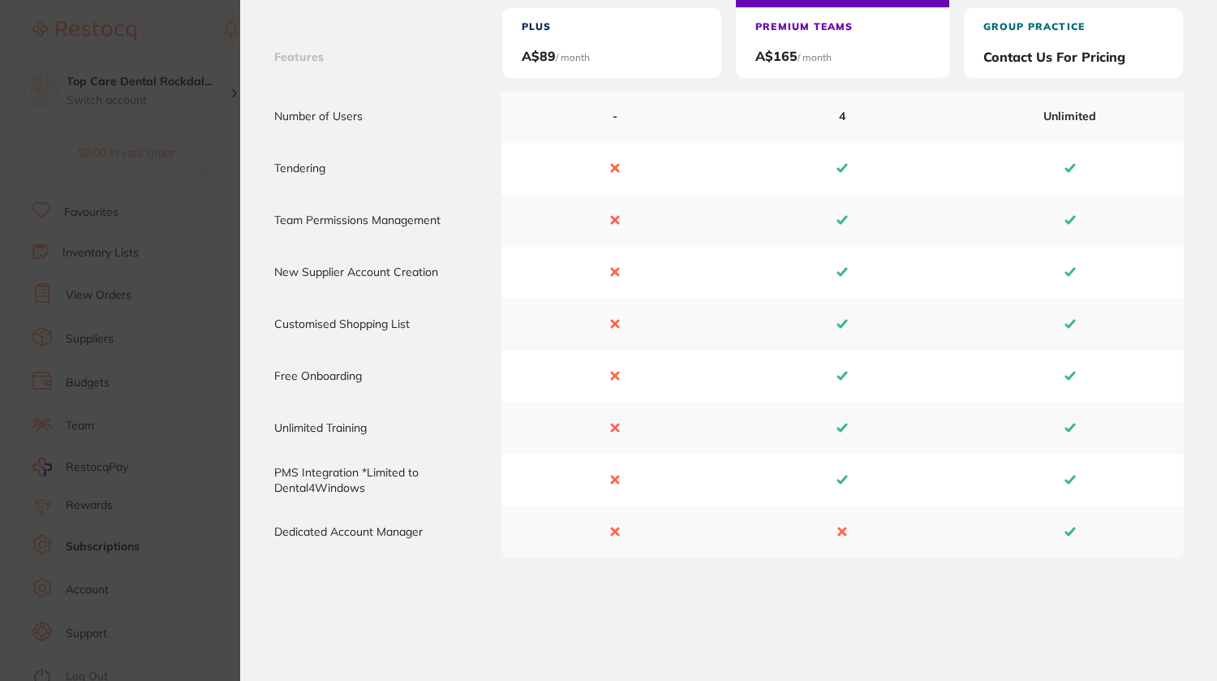
click at [397, 602] on div "Features Plus A$ 89 / month RECOMMENDED Premium Teams A$ 165 / month GROUP PRAC…" at bounding box center [728, 115] width 977 height 1130
click at [215, 568] on section "Plans Comparison Bill Monthly Bill Annually Features Plus A$ 89 / month RECOMME…" at bounding box center [608, 340] width 1217 height 681
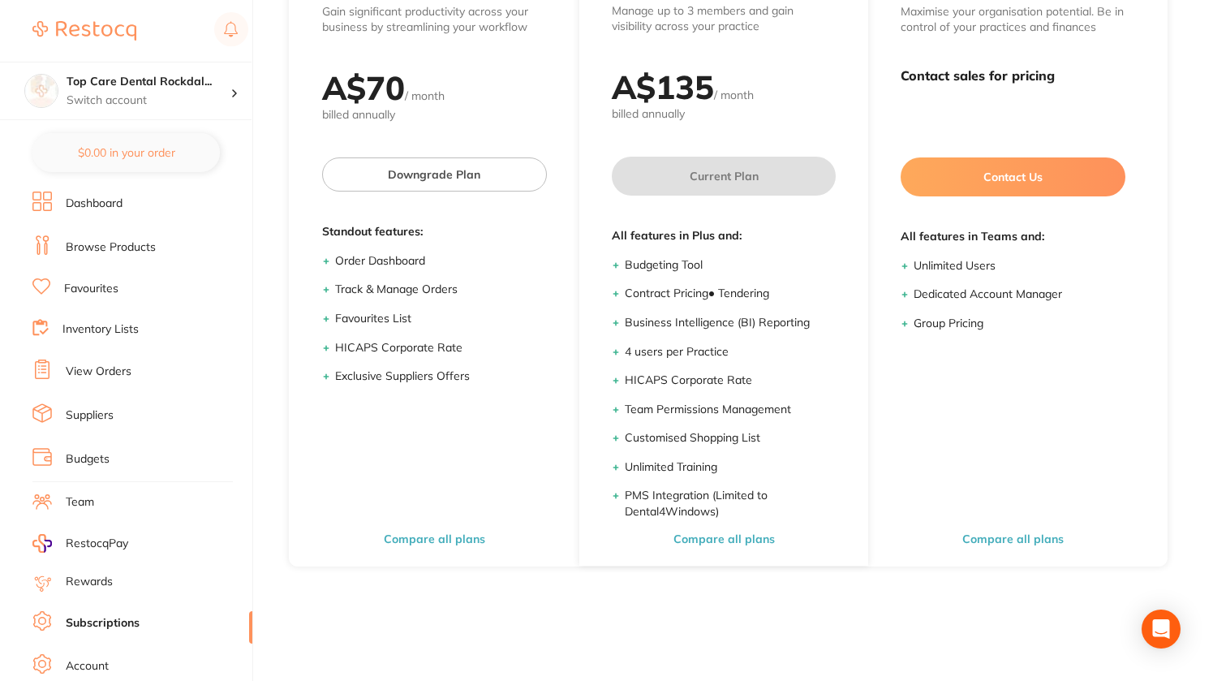
scroll to position [76, 0]
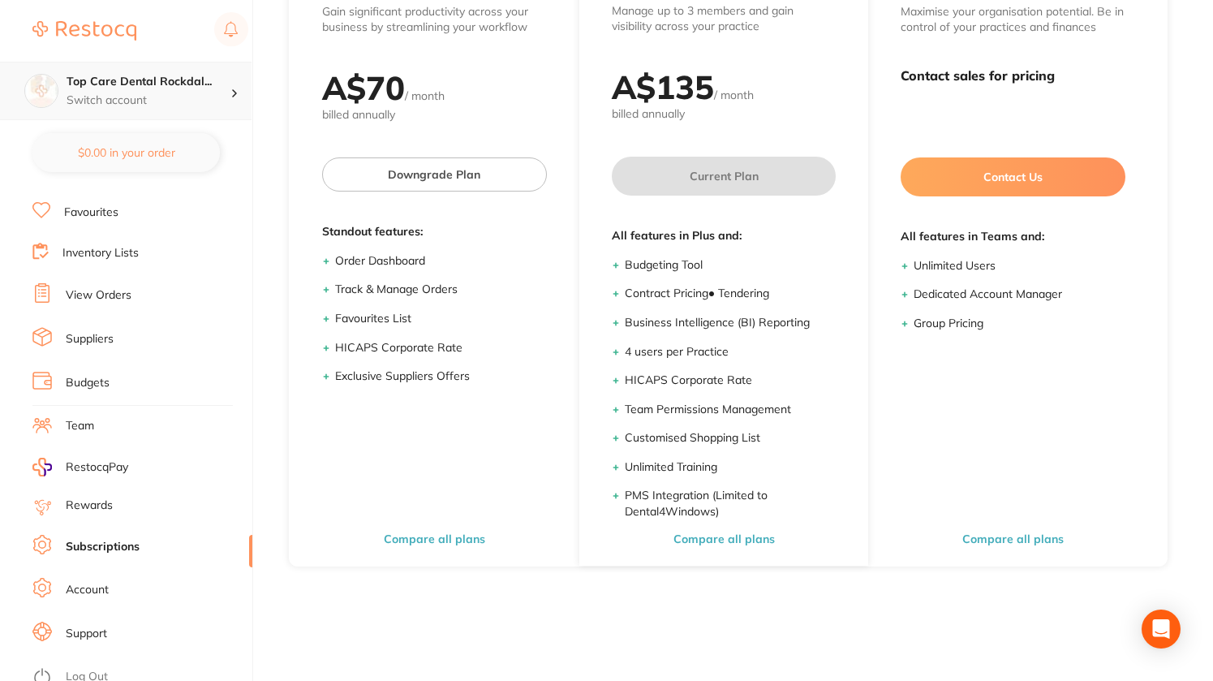
click at [194, 96] on p "Switch account" at bounding box center [149, 101] width 164 height 16
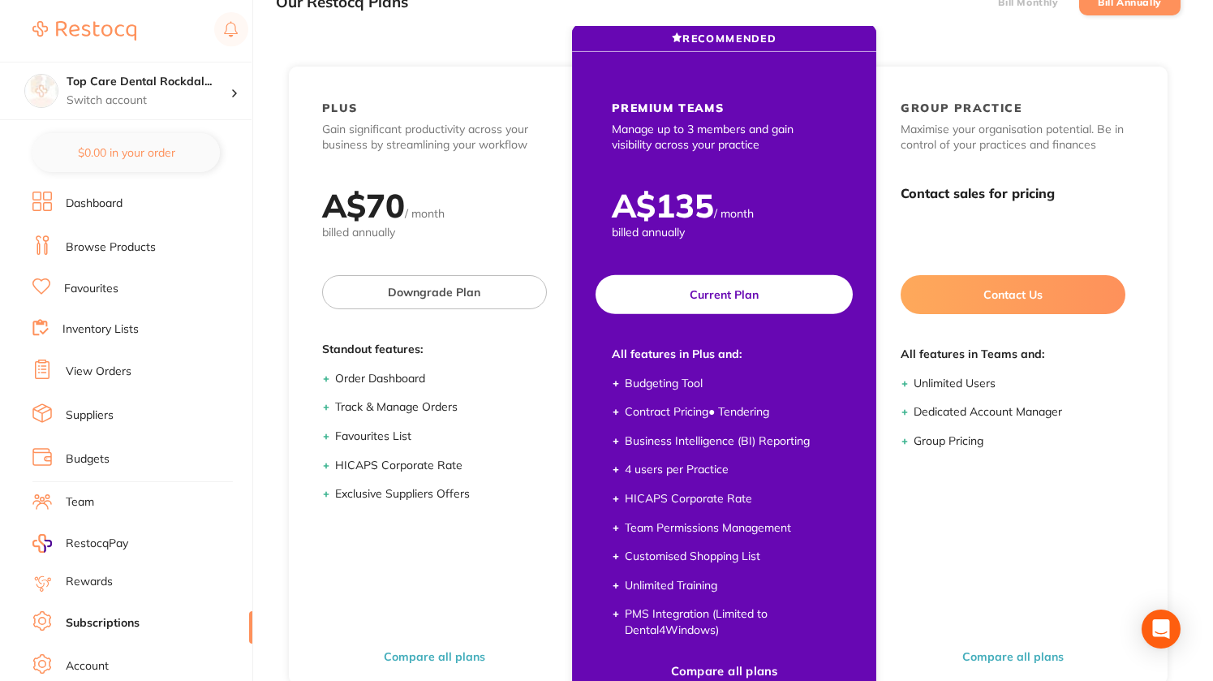
scroll to position [0, 0]
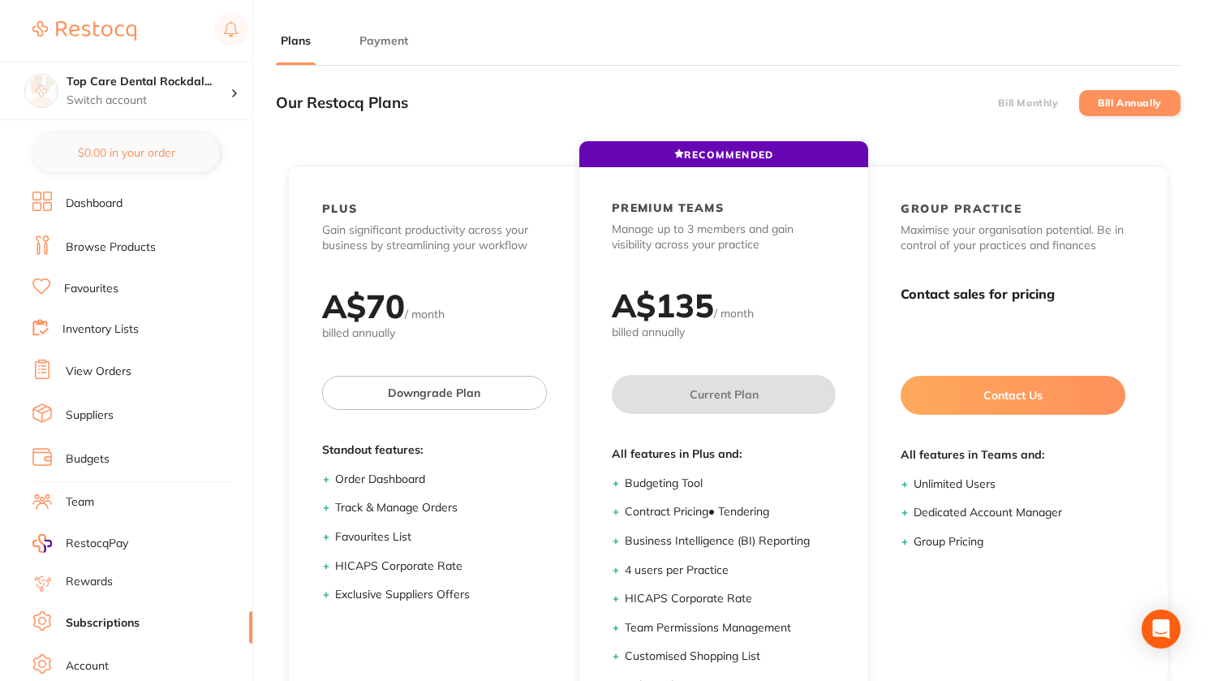
click at [376, 41] on button "Payment" at bounding box center [384, 40] width 58 height 15
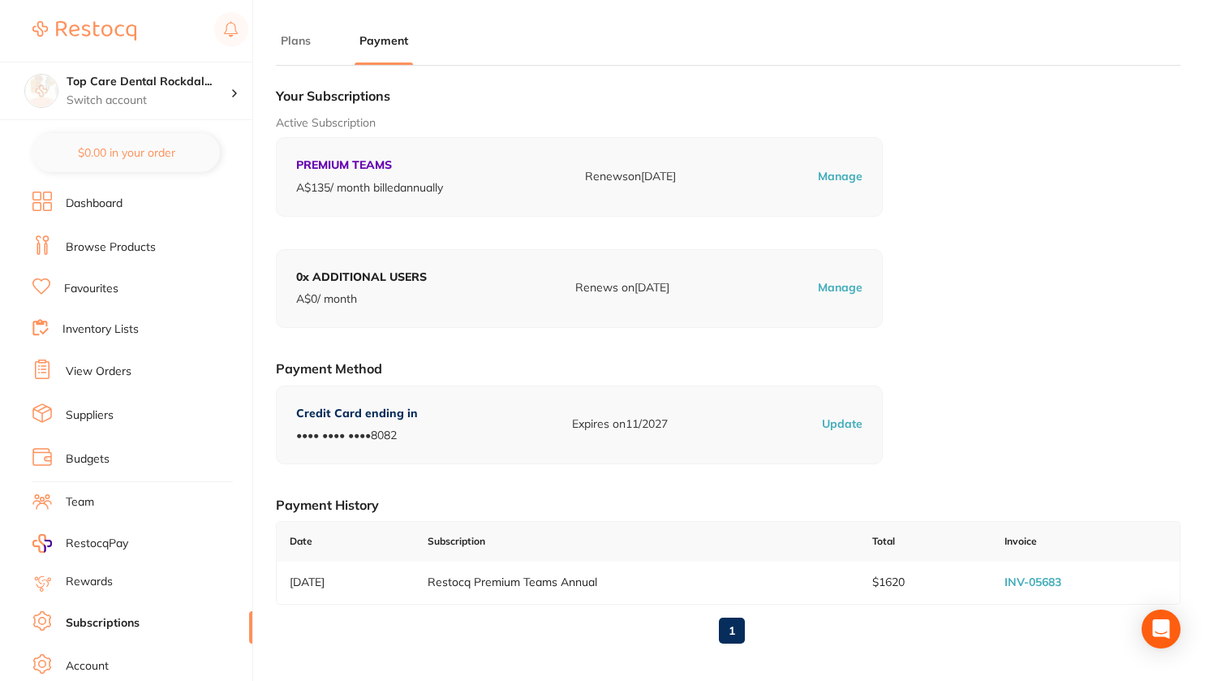
click at [1018, 581] on link "INV-05683" at bounding box center [1033, 582] width 57 height 15
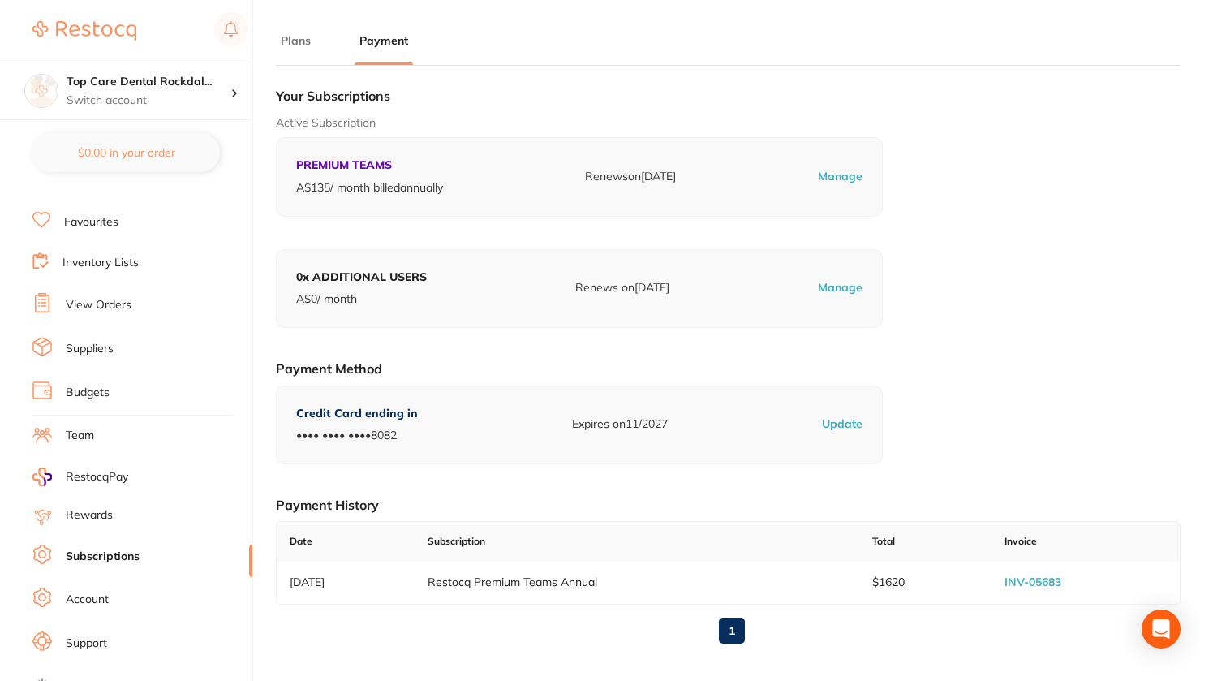
scroll to position [76, 0]
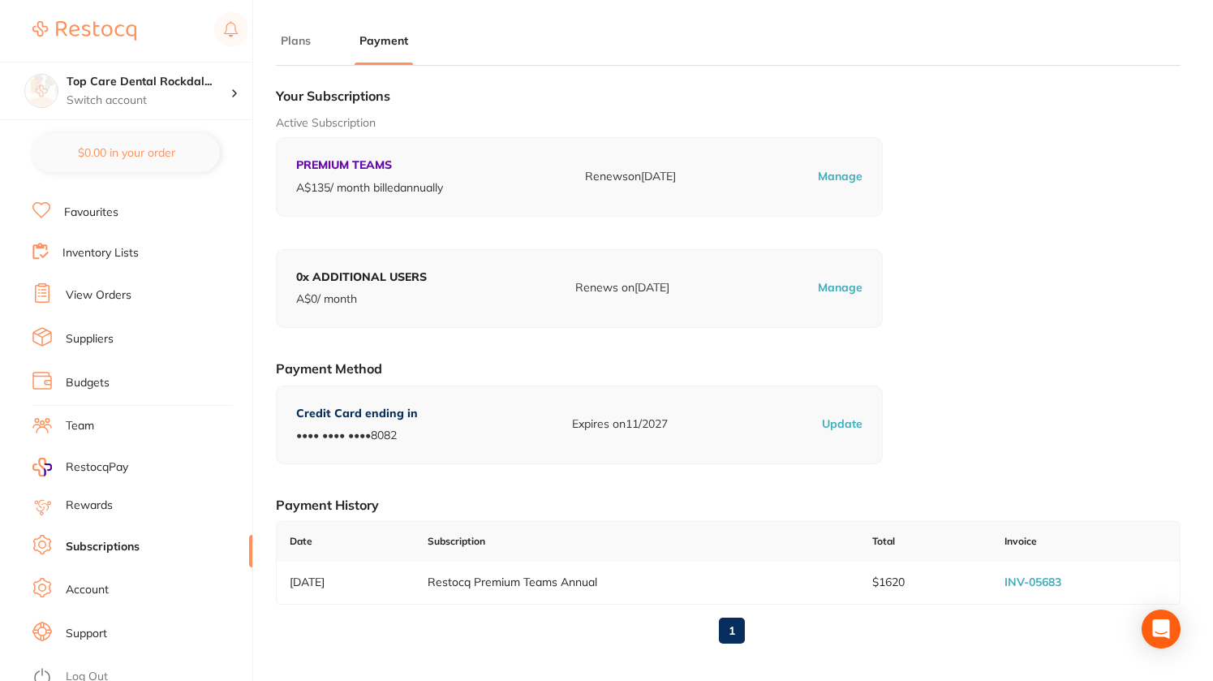
click at [89, 626] on link "Support" at bounding box center [86, 634] width 41 height 16
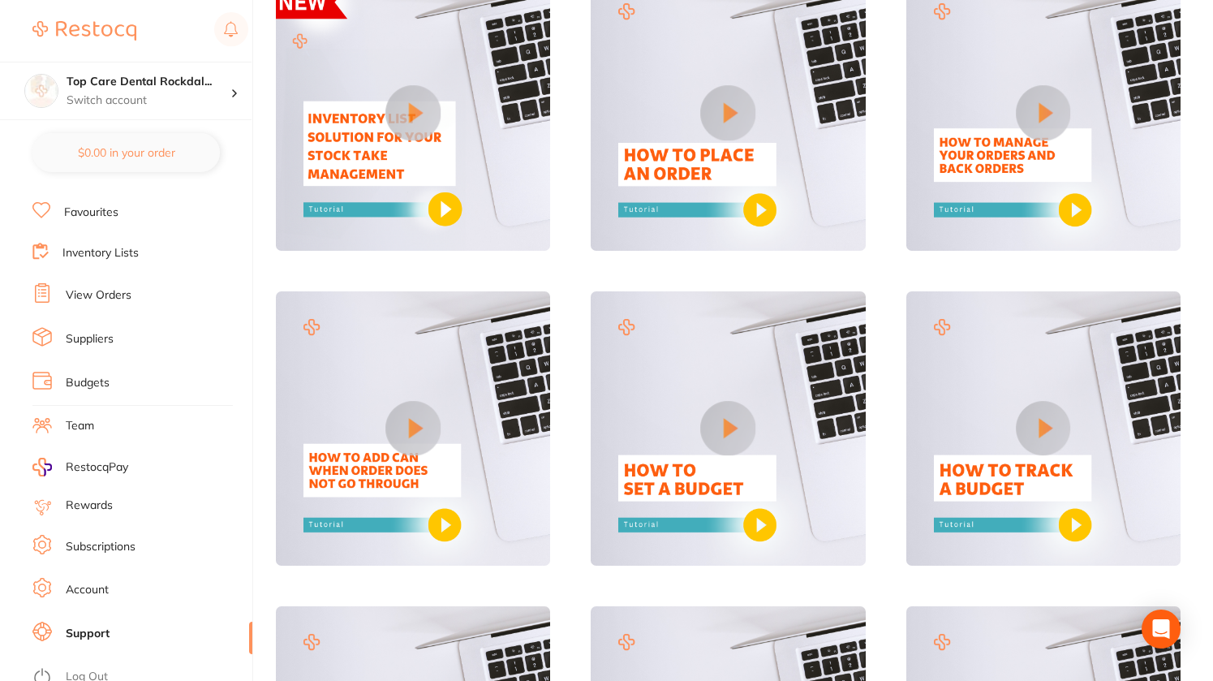
scroll to position [41, 0]
